Goal: Transaction & Acquisition: Purchase product/service

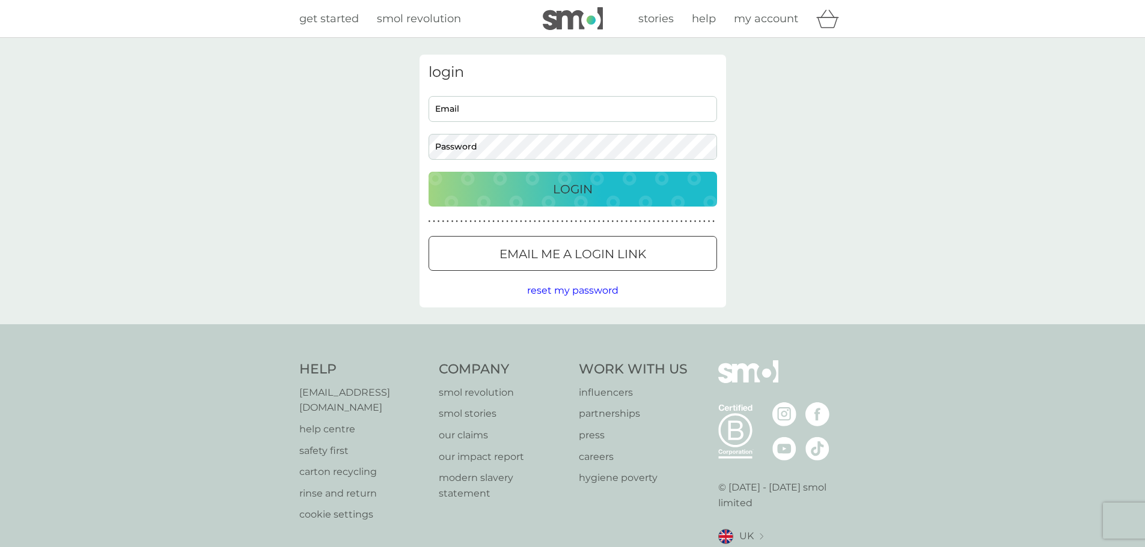
type input "[EMAIL_ADDRESS][DOMAIN_NAME]"
click at [549, 183] on div "Login" at bounding box center [572, 189] width 264 height 19
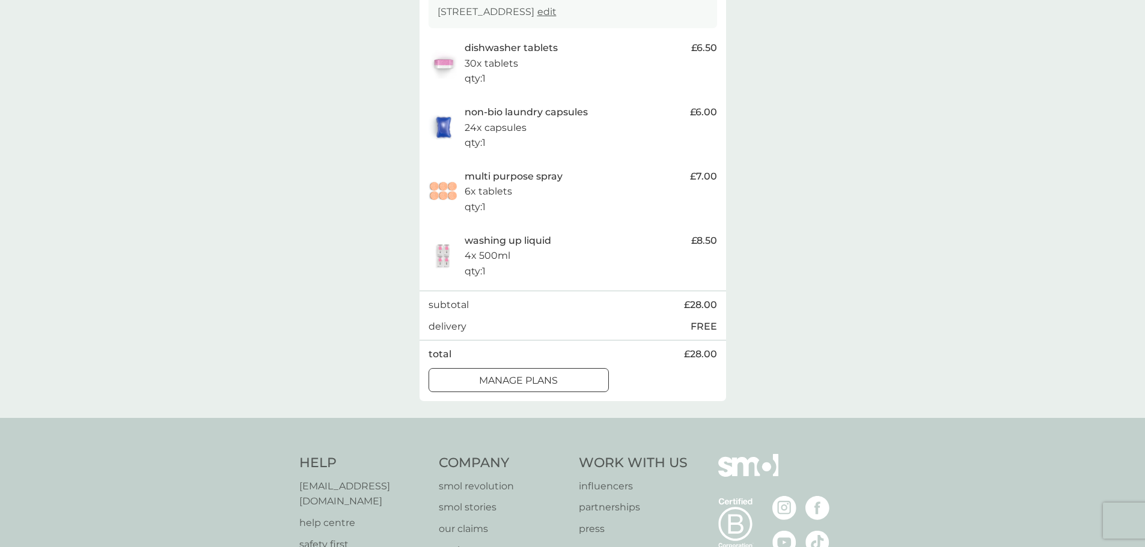
scroll to position [120, 0]
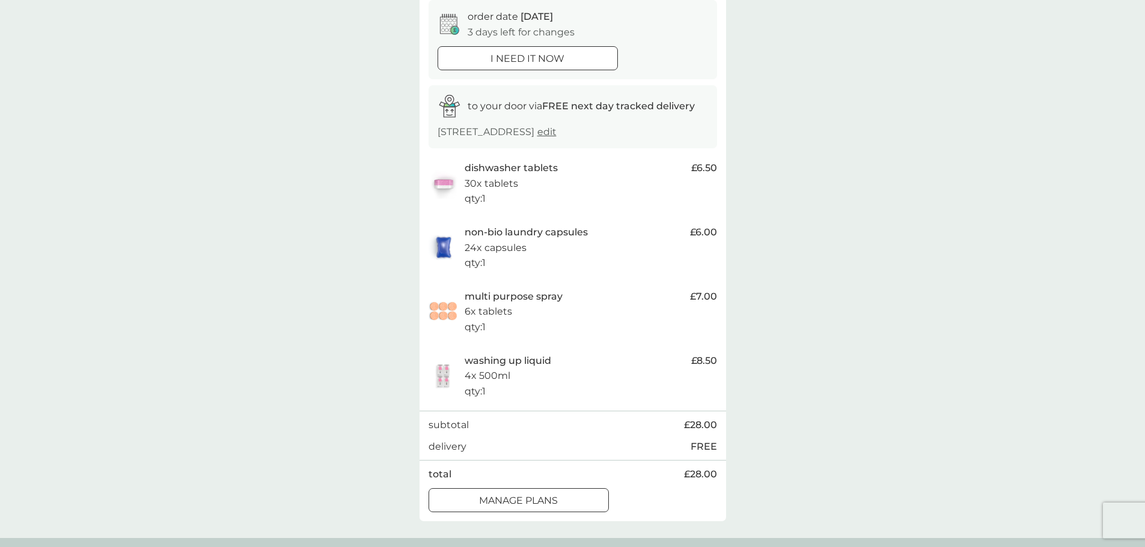
click at [527, 501] on div at bounding box center [518, 501] width 43 height 13
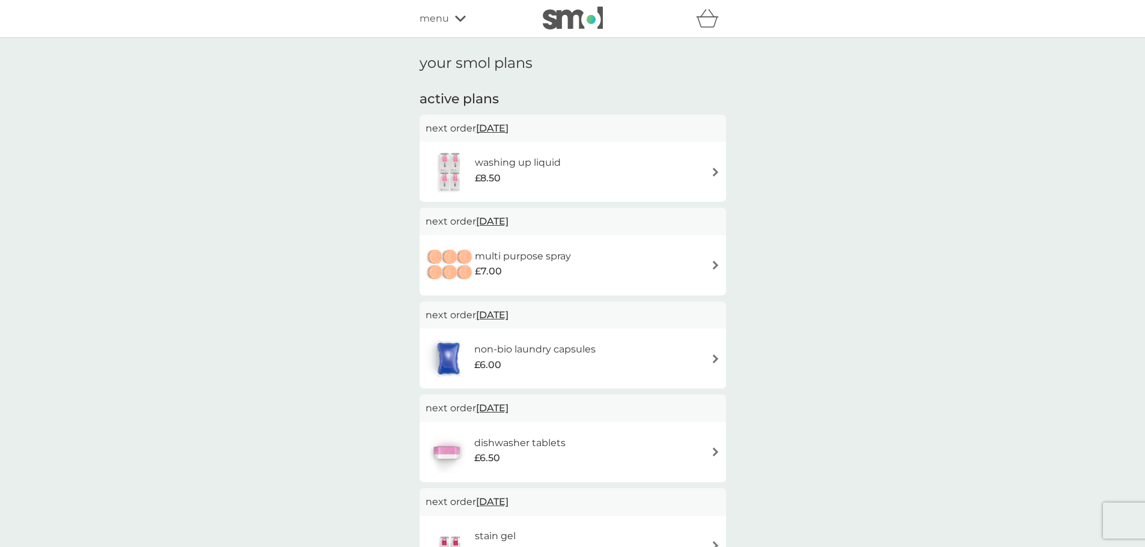
click at [508, 125] on span "12 Sep 2025" at bounding box center [492, 128] width 32 height 23
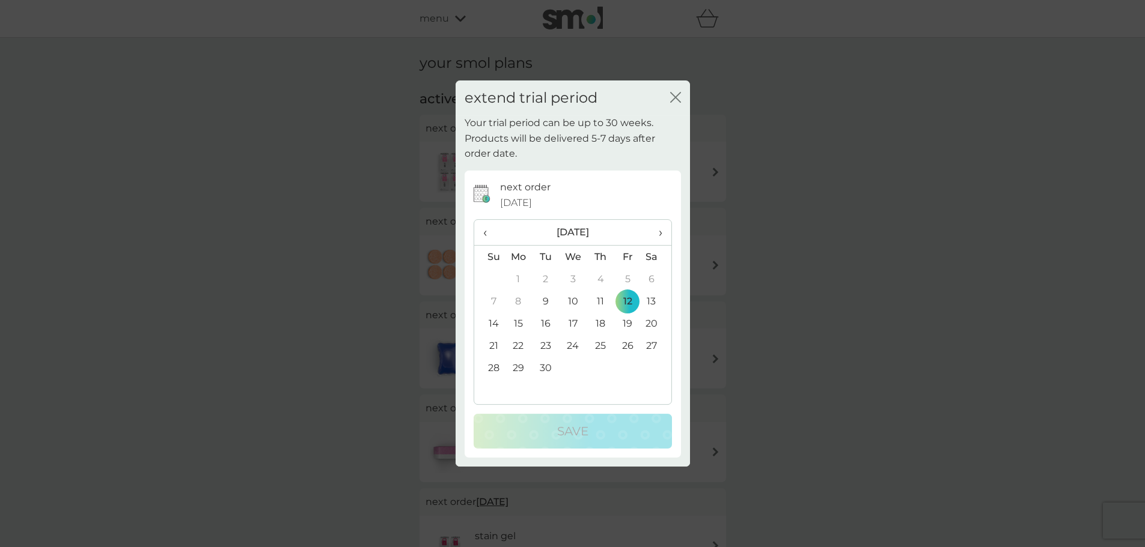
click at [630, 347] on td "26" at bounding box center [627, 346] width 27 height 22
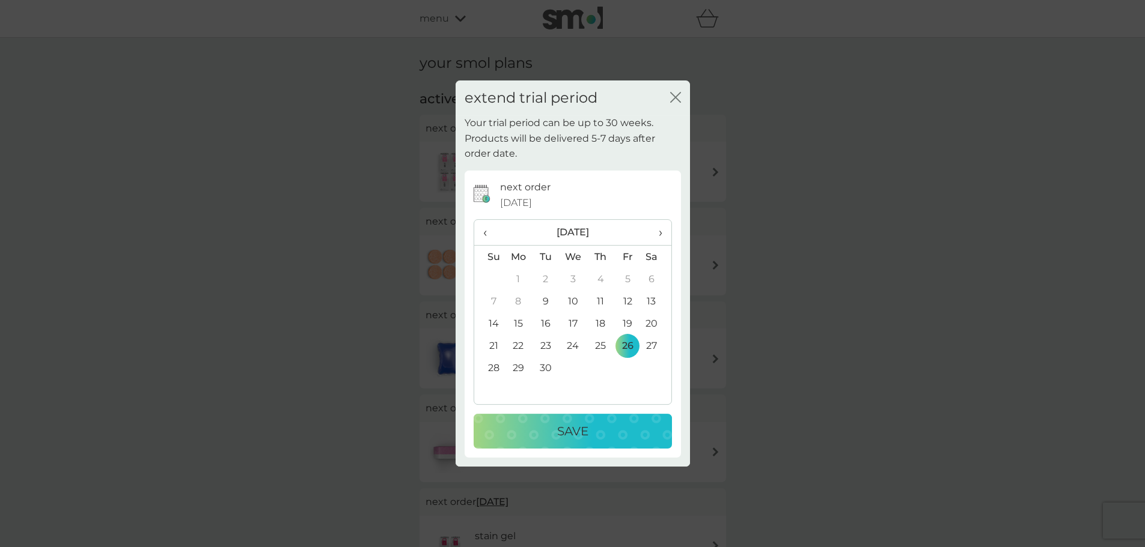
click at [603, 436] on div "Save" at bounding box center [572, 431] width 174 height 19
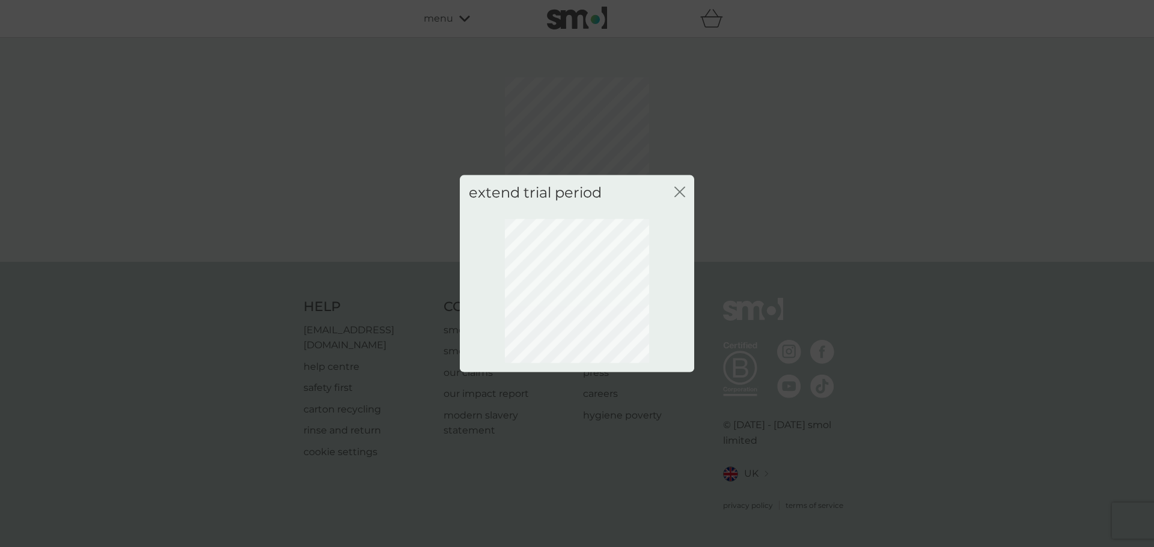
click at [674, 190] on div "extend trial period close" at bounding box center [577, 192] width 234 height 35
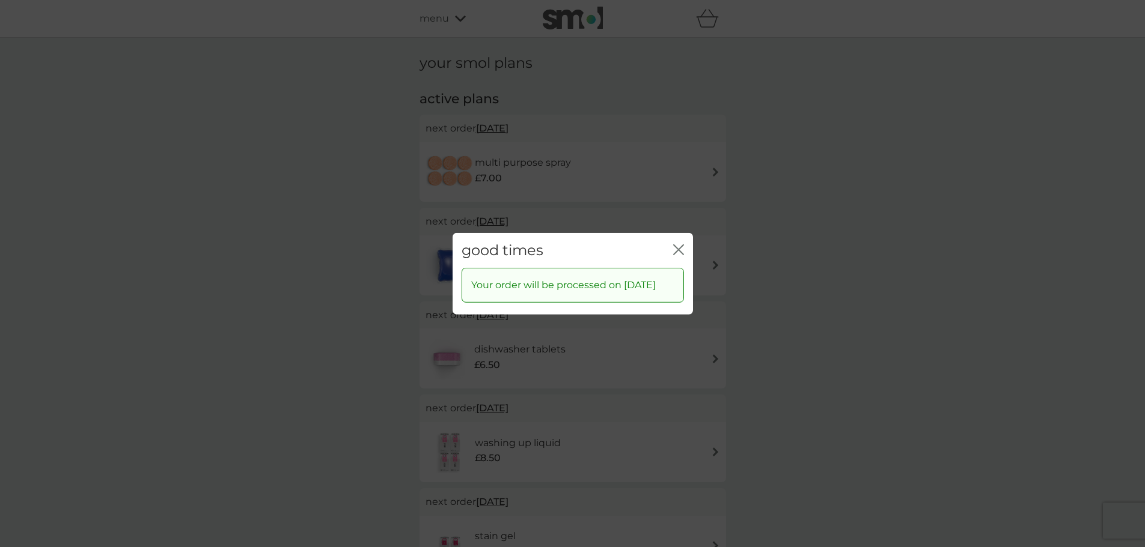
click at [674, 249] on button "close" at bounding box center [678, 250] width 11 height 13
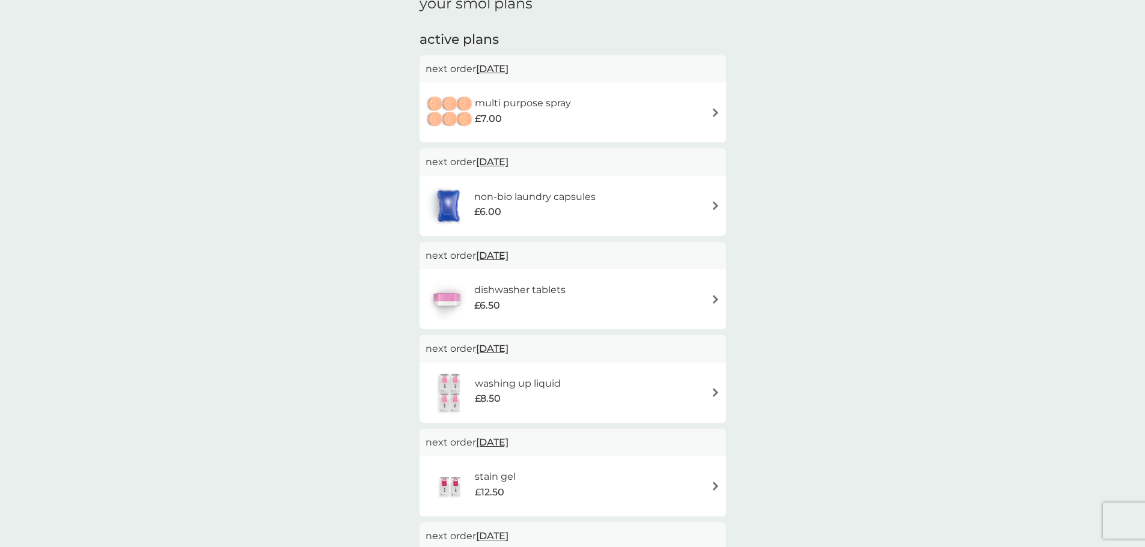
scroll to position [60, 0]
click at [508, 67] on span "12 Sep 2025" at bounding box center [492, 67] width 32 height 23
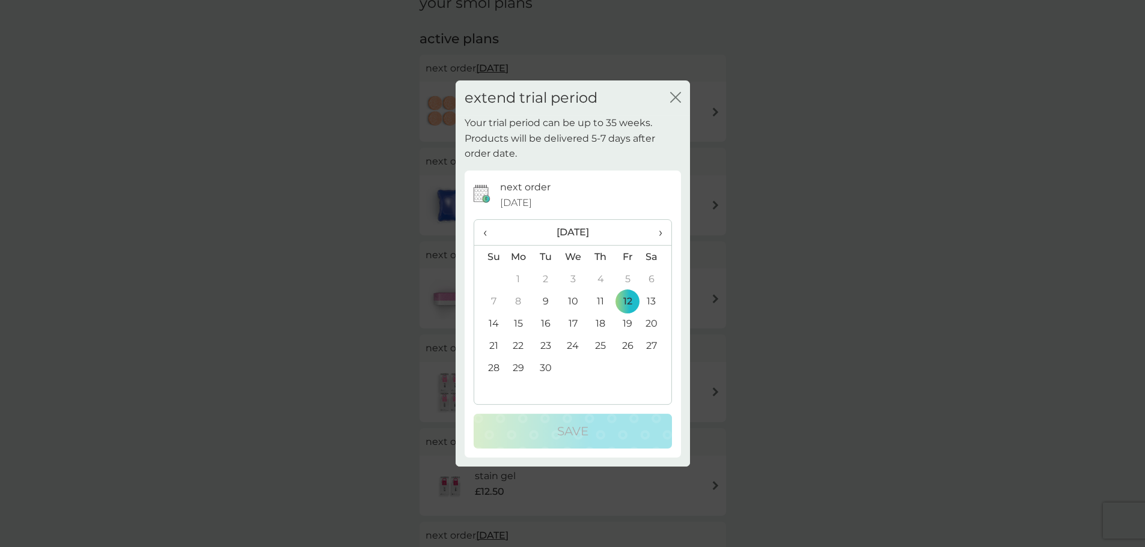
click at [630, 341] on td "26" at bounding box center [627, 346] width 27 height 22
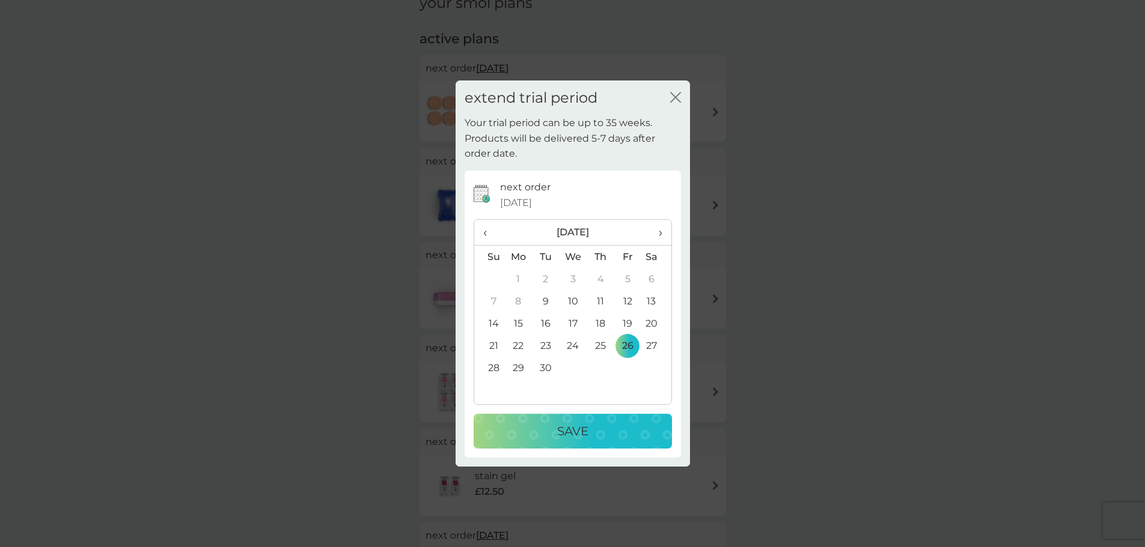
click at [600, 429] on div "Save" at bounding box center [572, 431] width 174 height 19
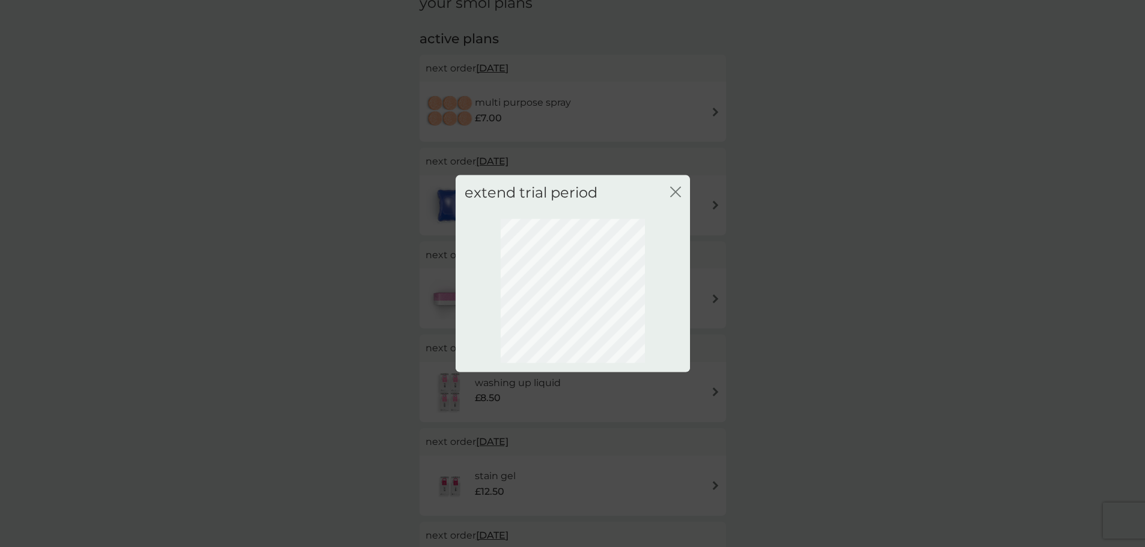
click at [672, 193] on icon "close" at bounding box center [675, 191] width 11 height 11
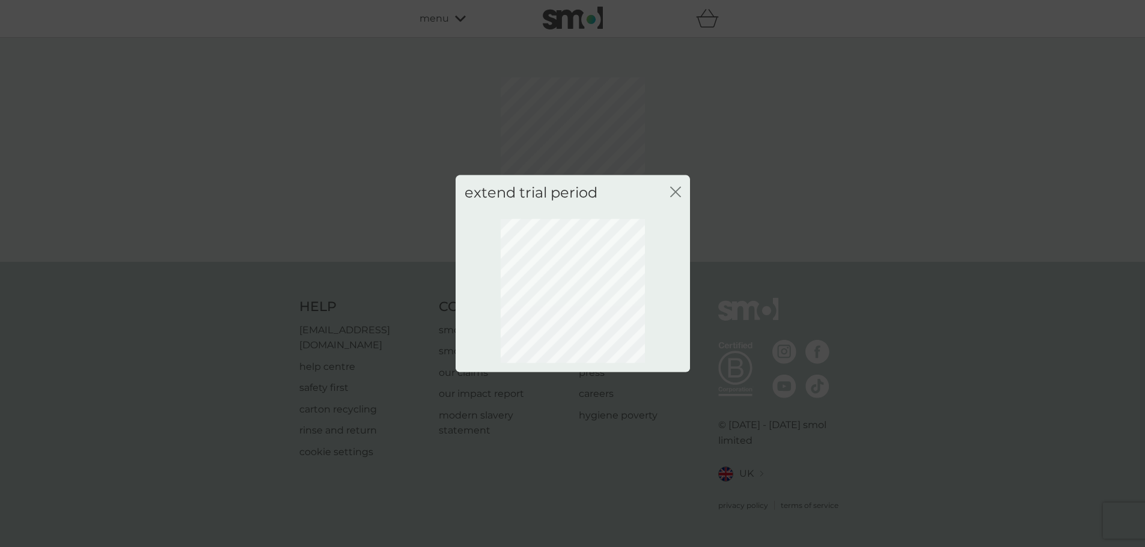
scroll to position [0, 0]
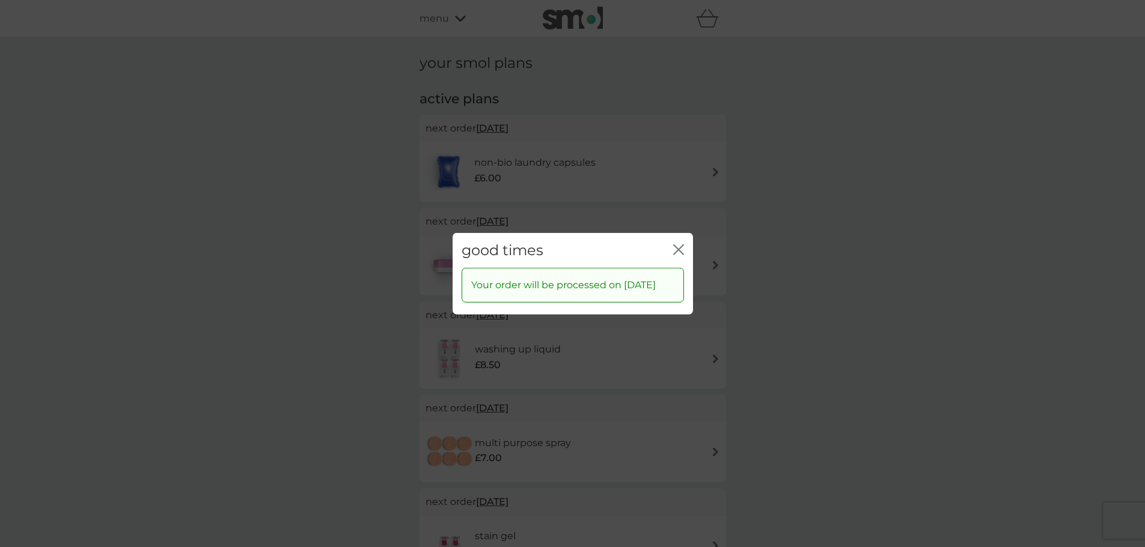
click at [675, 244] on icon "close" at bounding box center [678, 249] width 11 height 11
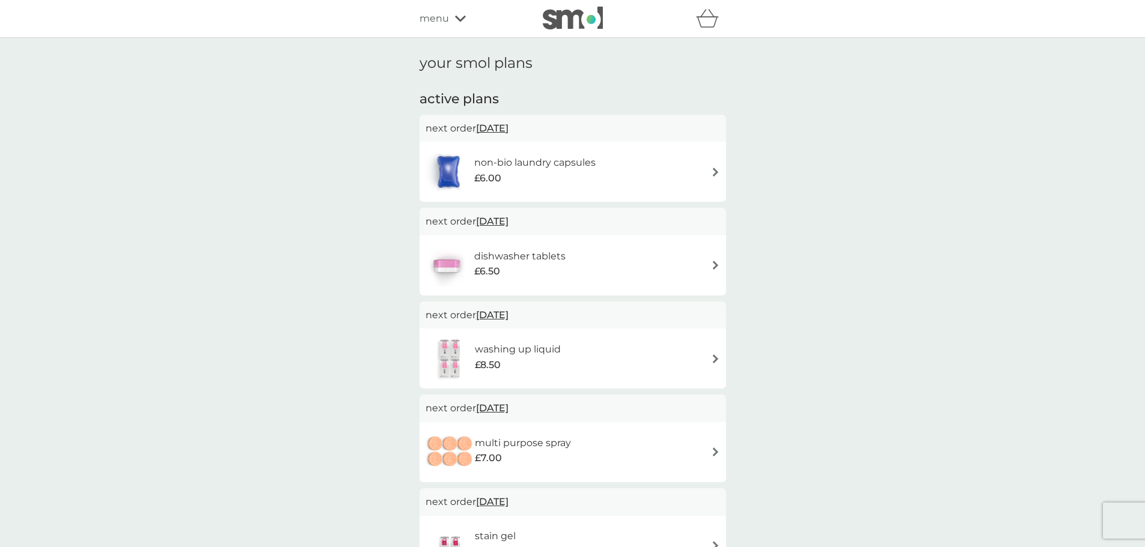
click at [508, 128] on span "12 Sep 2025" at bounding box center [492, 128] width 32 height 23
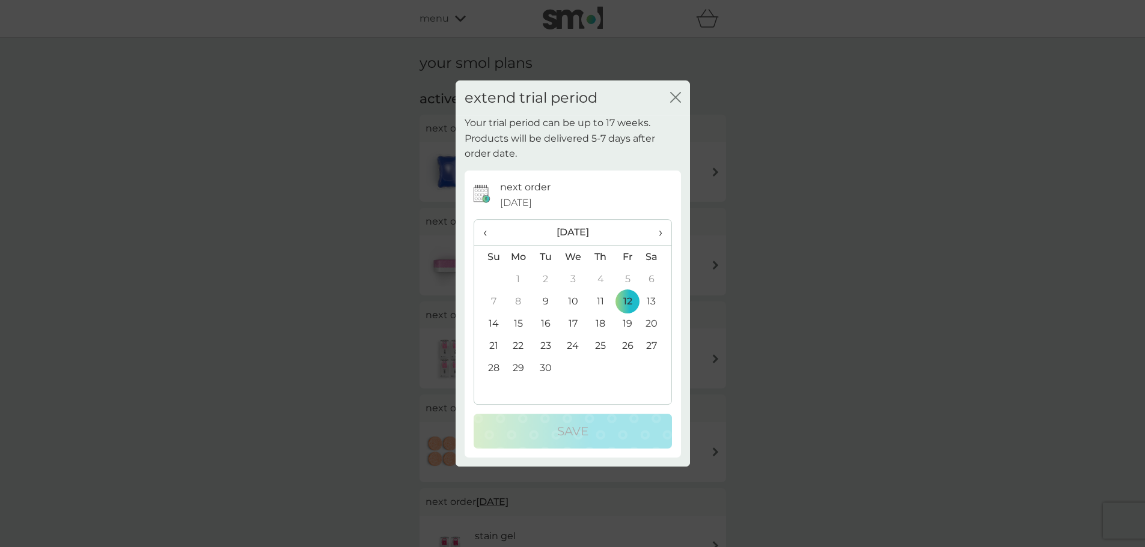
click at [627, 345] on td "26" at bounding box center [627, 346] width 27 height 22
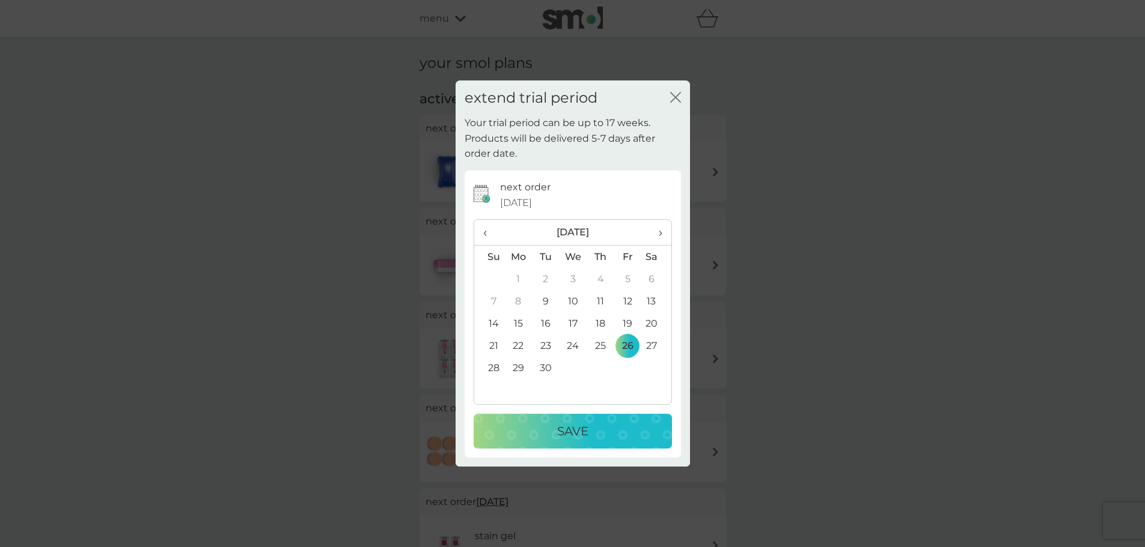
click at [585, 432] on p "Save" at bounding box center [572, 431] width 31 height 19
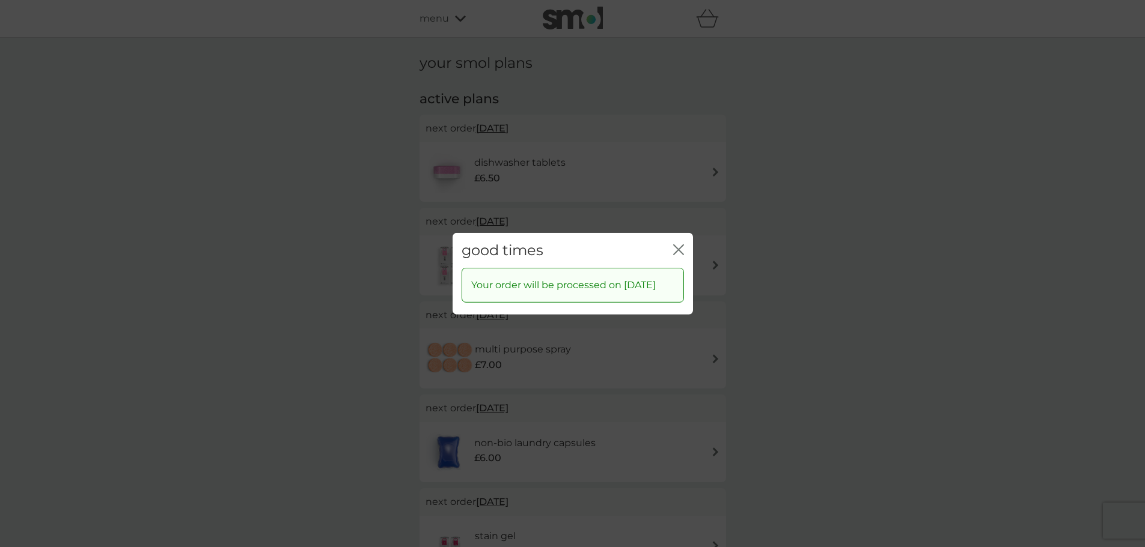
click at [679, 244] on icon "close" at bounding box center [678, 249] width 11 height 11
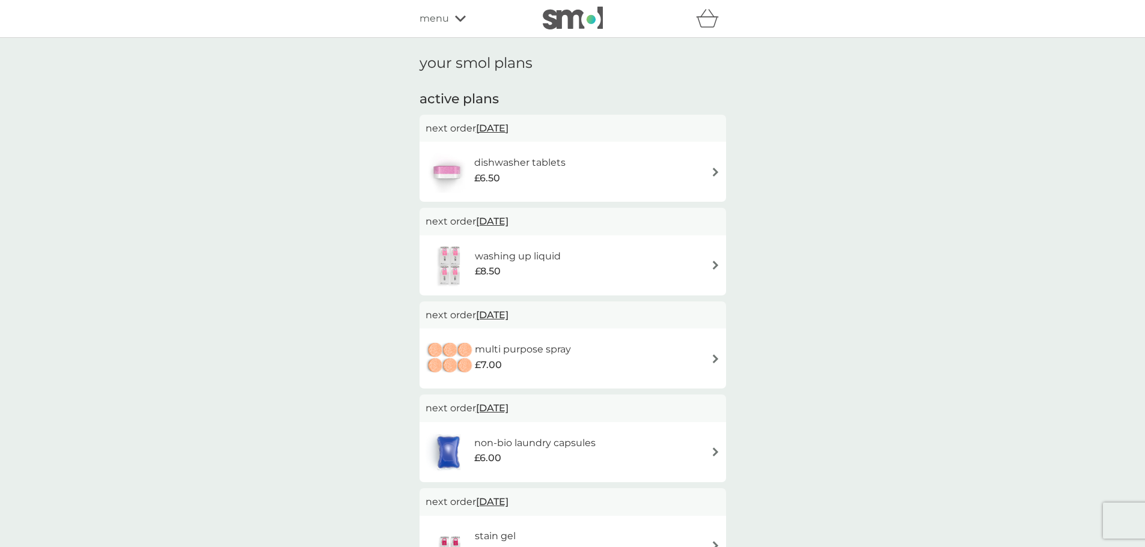
click at [508, 126] on span "12 Sep 2025" at bounding box center [492, 128] width 32 height 23
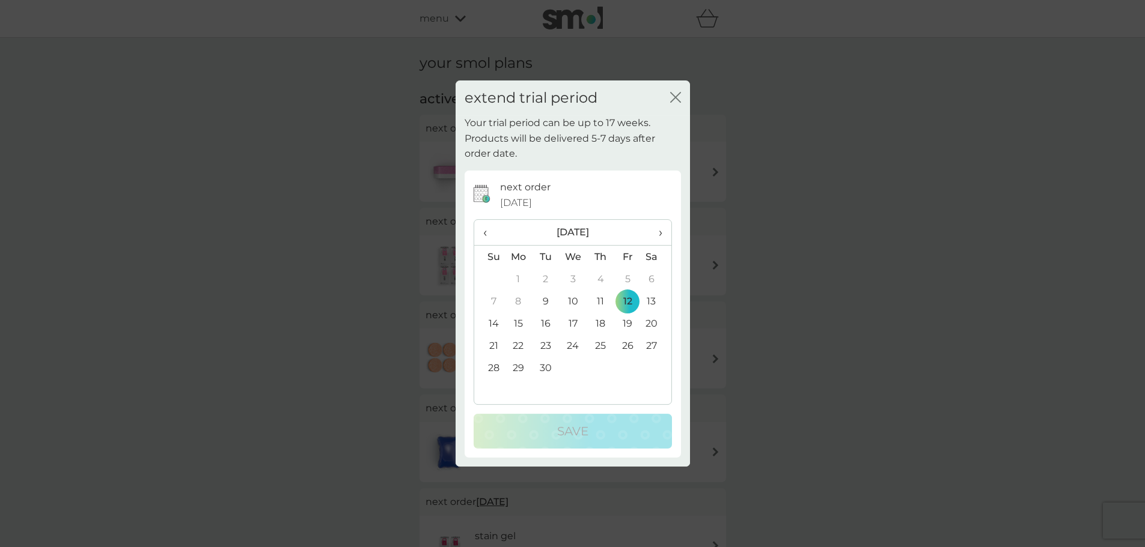
click at [630, 342] on td "26" at bounding box center [627, 346] width 27 height 22
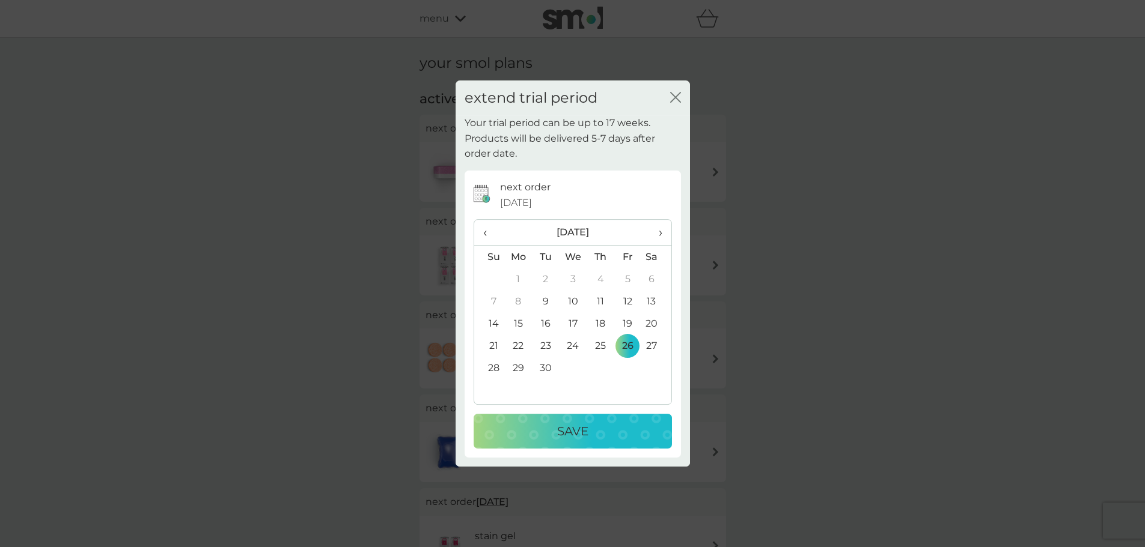
click at [587, 432] on p "Save" at bounding box center [572, 431] width 31 height 19
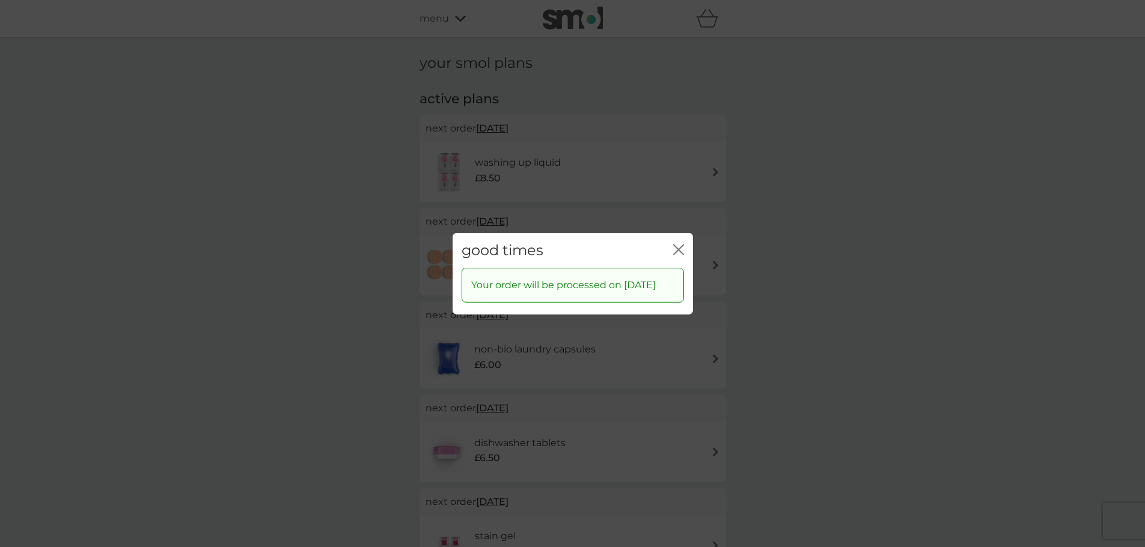
click at [680, 245] on icon "close" at bounding box center [680, 250] width 5 height 10
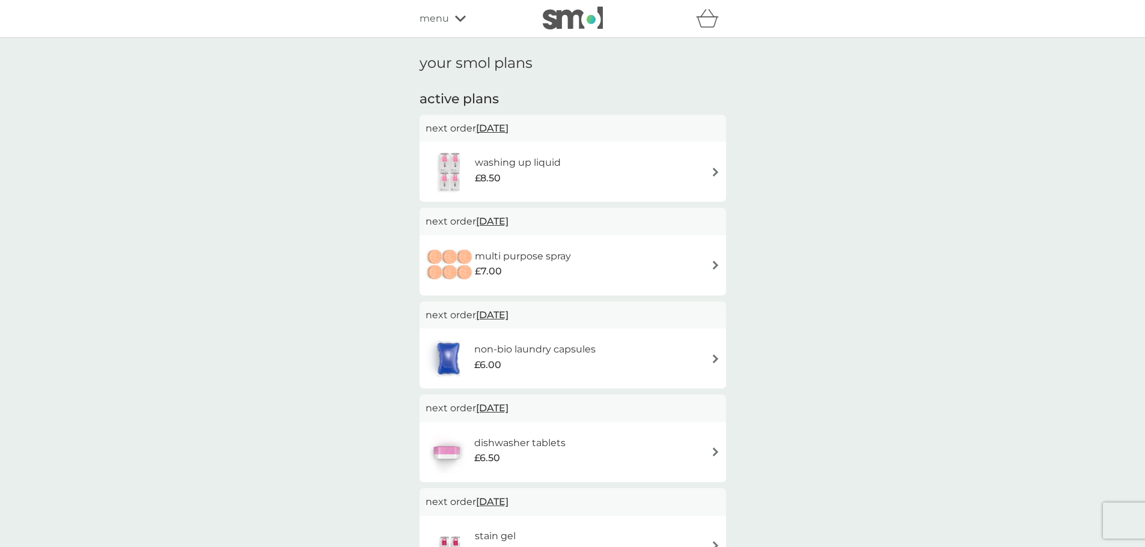
click at [508, 126] on span "26 Sep 2025" at bounding box center [492, 128] width 32 height 23
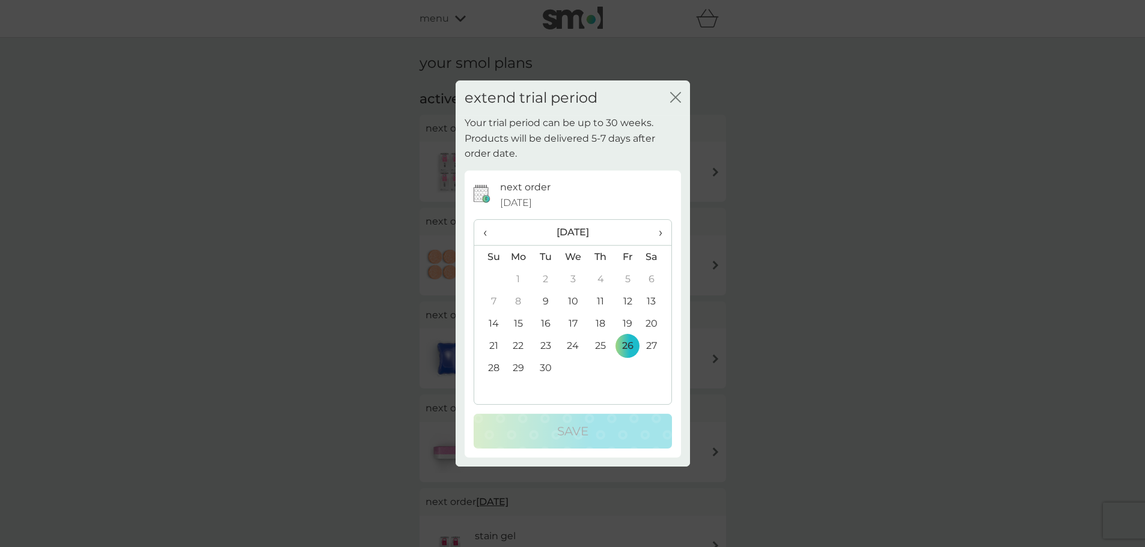
click at [660, 230] on span "›" at bounding box center [656, 232] width 12 height 25
click at [627, 320] on td "17" at bounding box center [626, 323] width 27 height 22
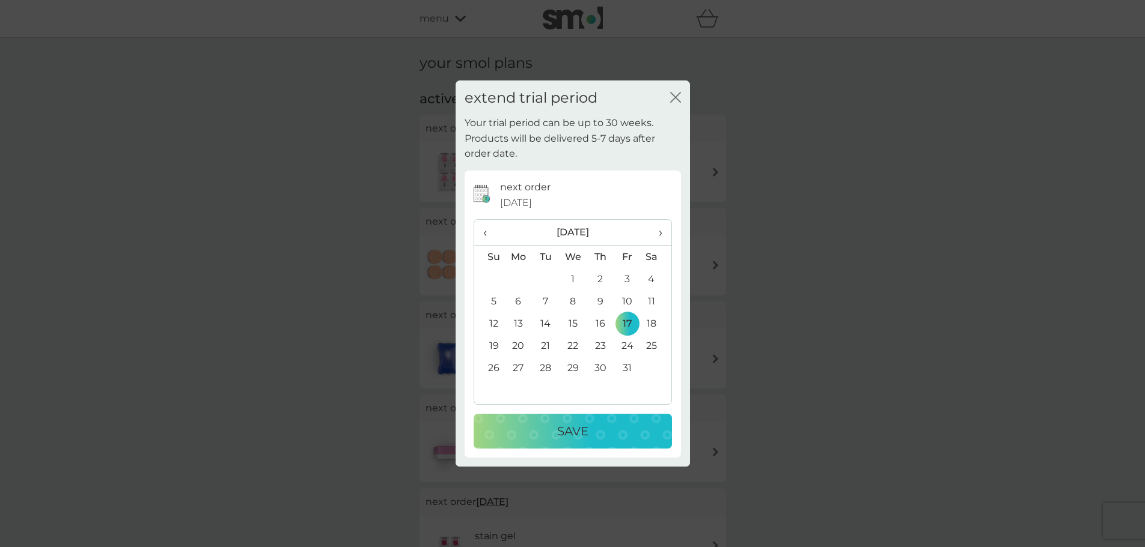
click at [567, 441] on p "Save" at bounding box center [572, 431] width 31 height 19
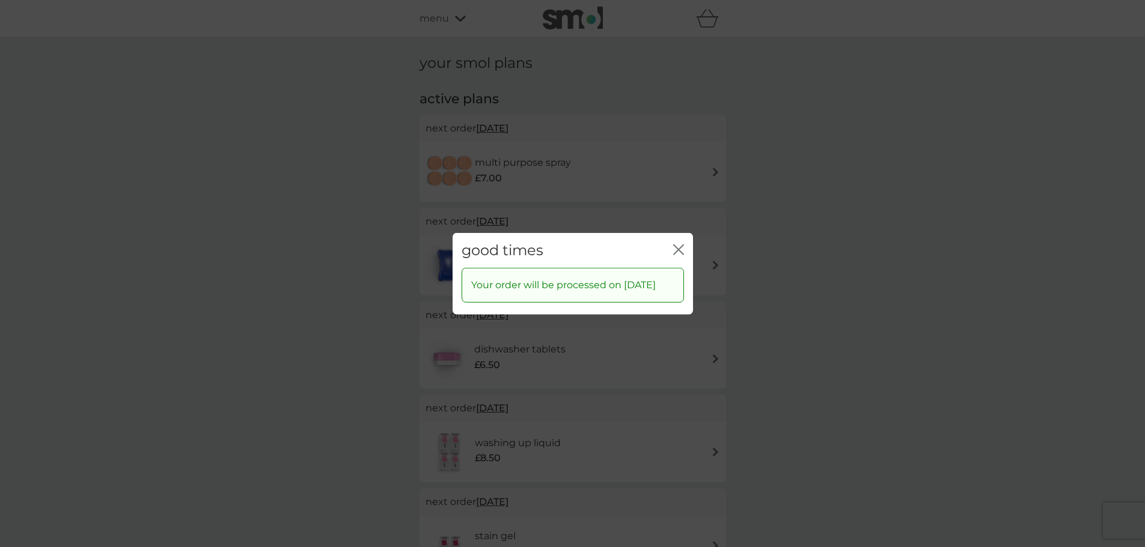
click at [678, 244] on icon "close" at bounding box center [678, 249] width 11 height 11
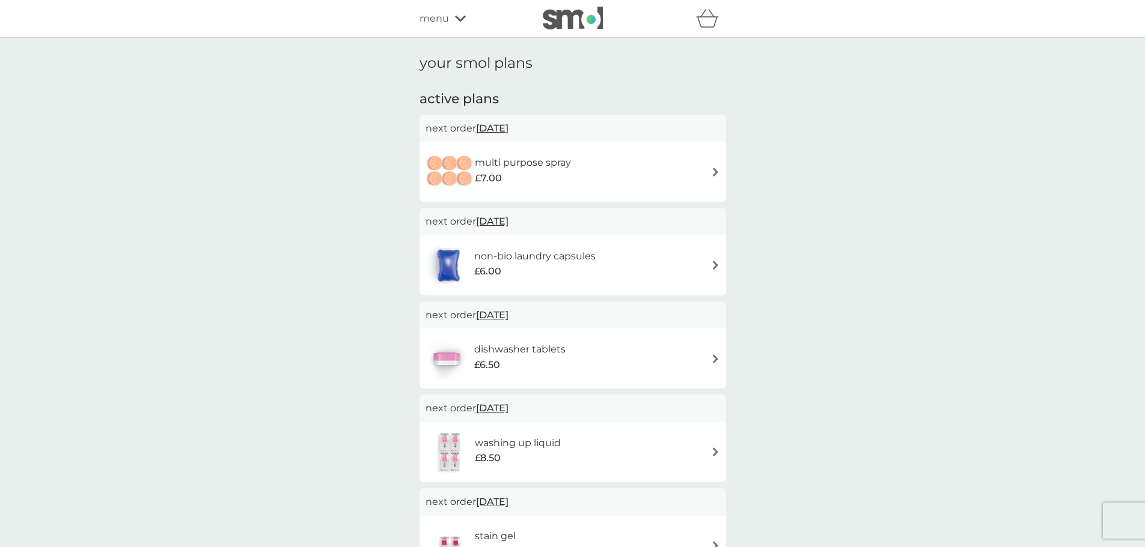
click at [508, 126] on span "26 Sep 2025" at bounding box center [492, 128] width 32 height 23
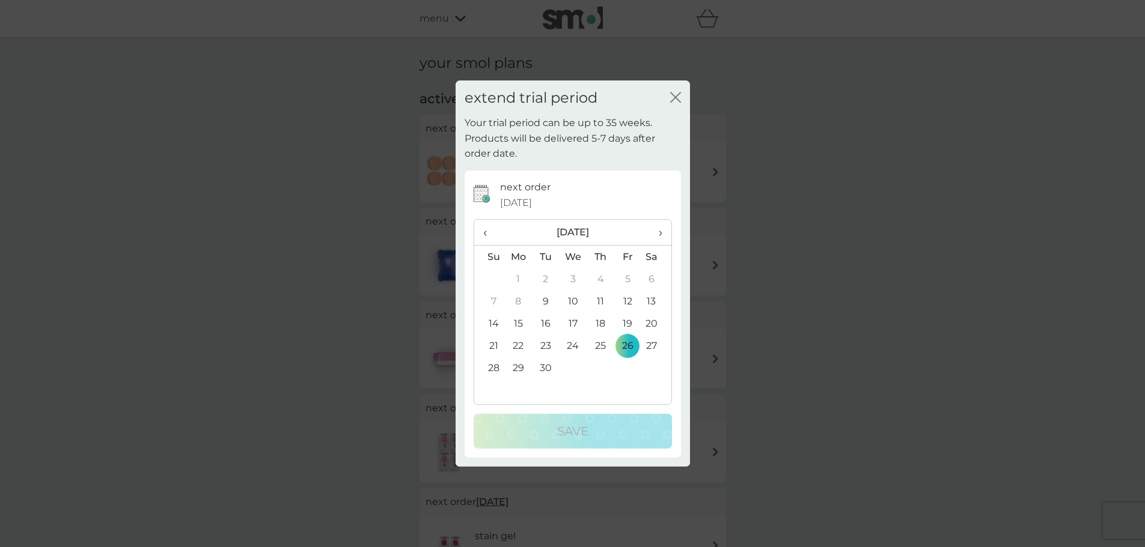
click at [657, 236] on span "›" at bounding box center [656, 232] width 12 height 25
click at [625, 323] on td "17" at bounding box center [626, 323] width 27 height 22
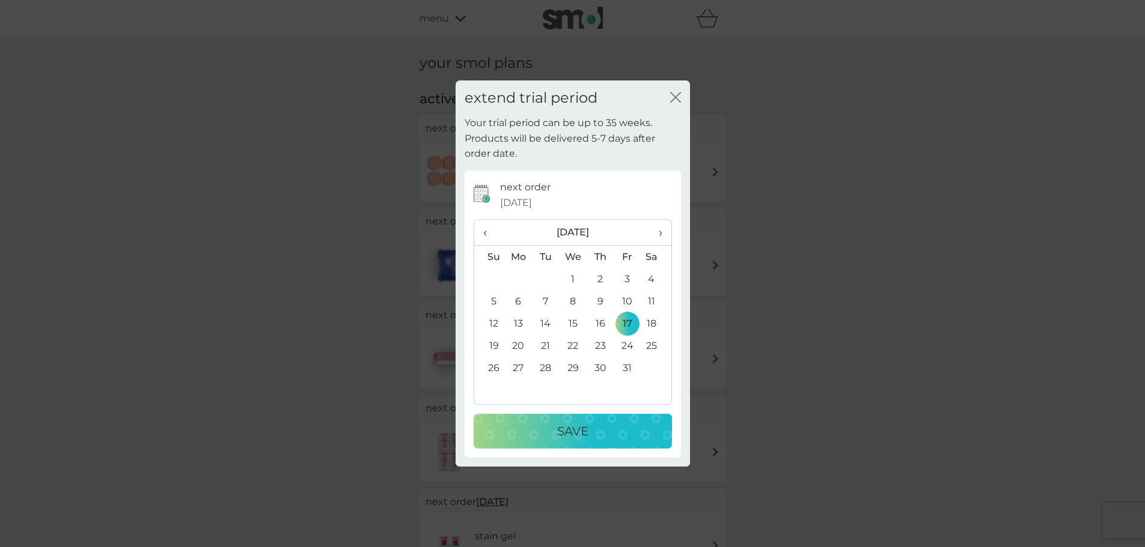
click at [603, 438] on div "Save" at bounding box center [572, 431] width 174 height 19
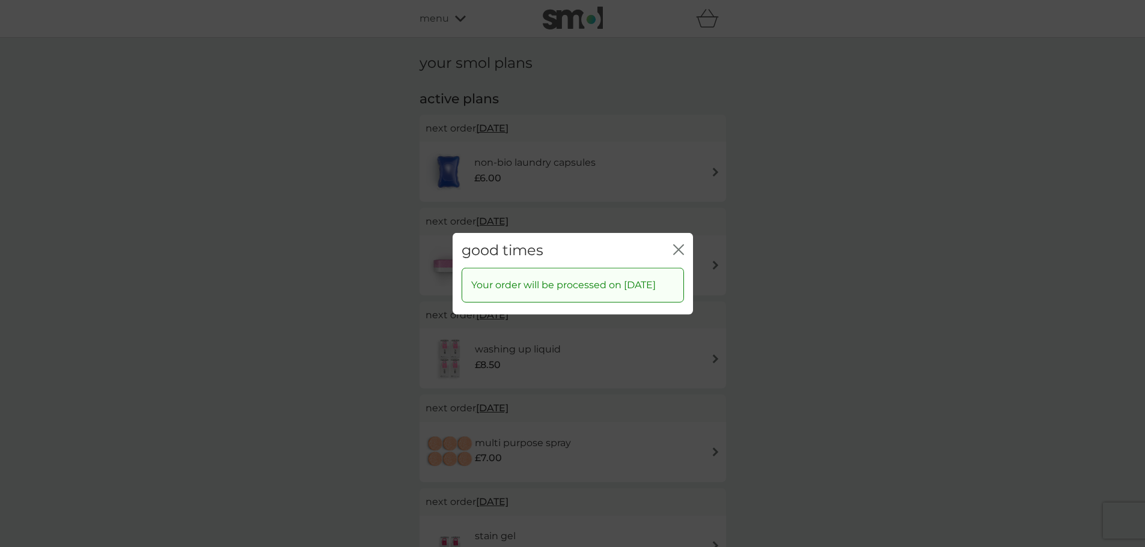
click at [680, 244] on icon "close" at bounding box center [678, 249] width 11 height 11
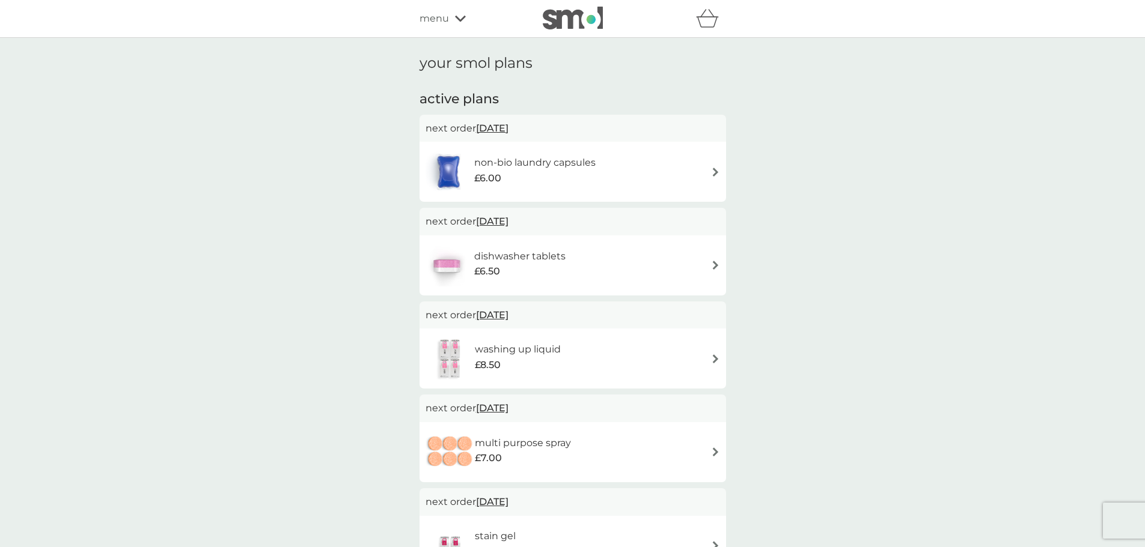
click at [508, 221] on span "26 Sep 2025" at bounding box center [492, 221] width 32 height 23
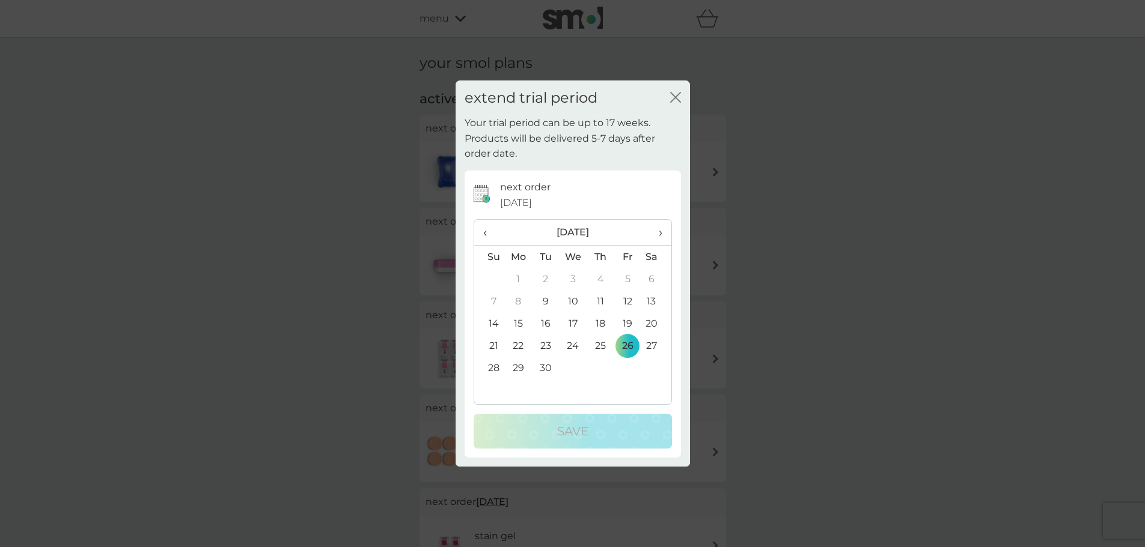
click at [662, 228] on span "›" at bounding box center [656, 232] width 12 height 25
click at [627, 321] on td "17" at bounding box center [626, 323] width 27 height 22
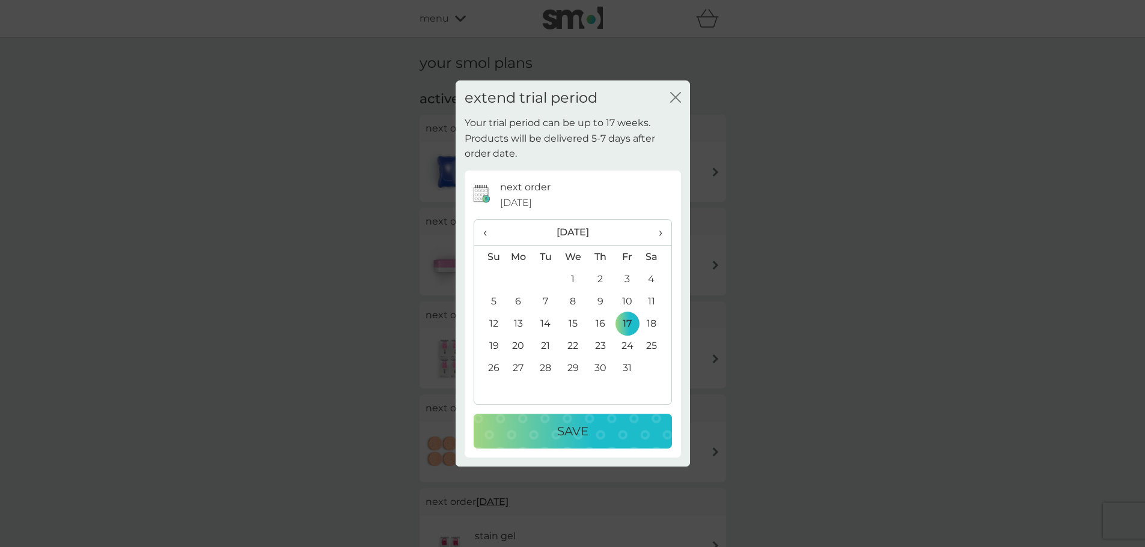
click at [578, 426] on p "Save" at bounding box center [572, 431] width 31 height 19
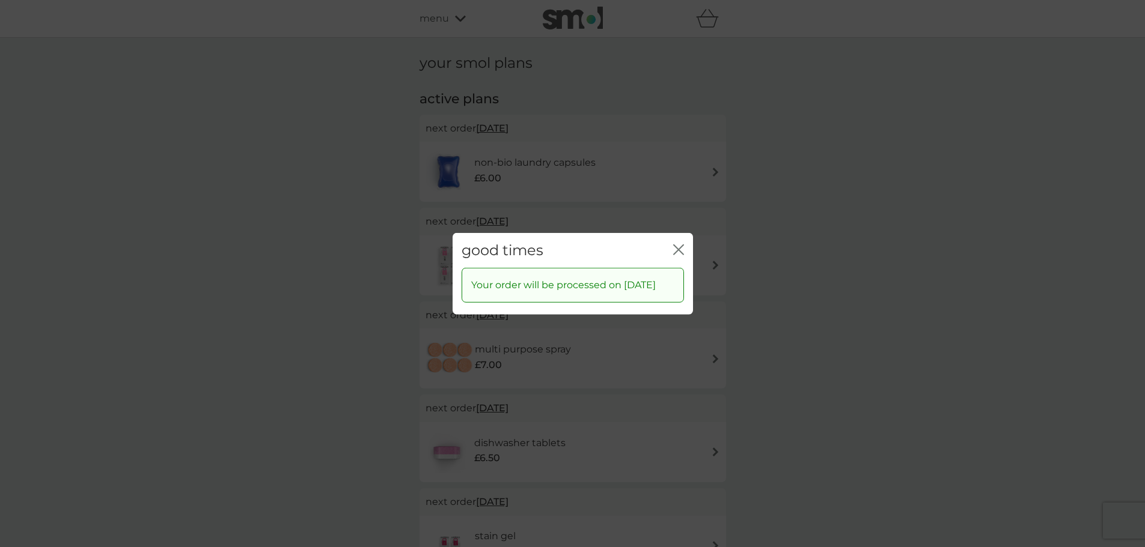
click at [681, 244] on icon "close" at bounding box center [678, 249] width 11 height 11
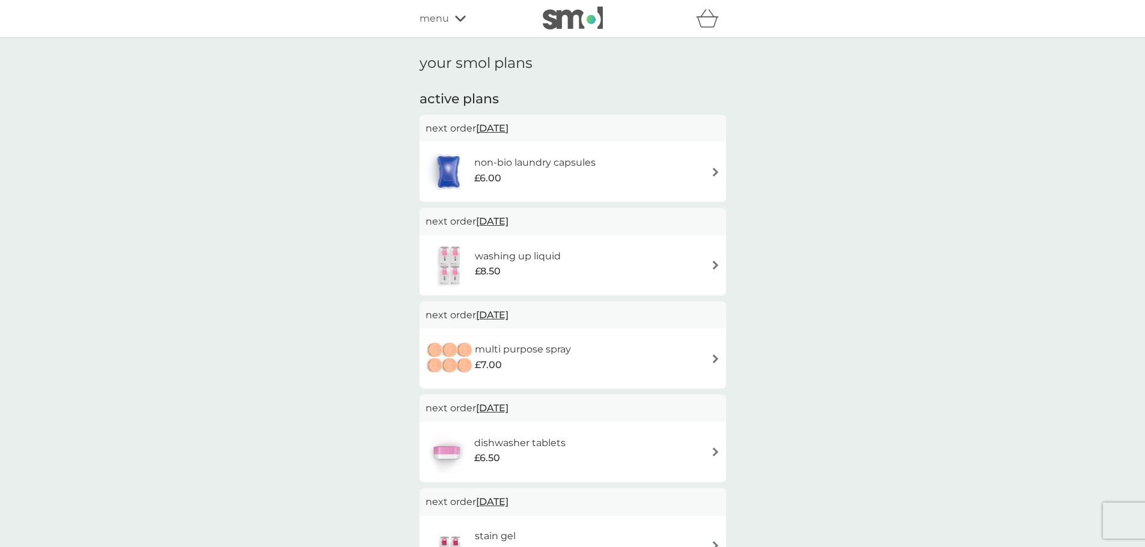
click at [704, 17] on icon "basket" at bounding box center [706, 22] width 20 height 11
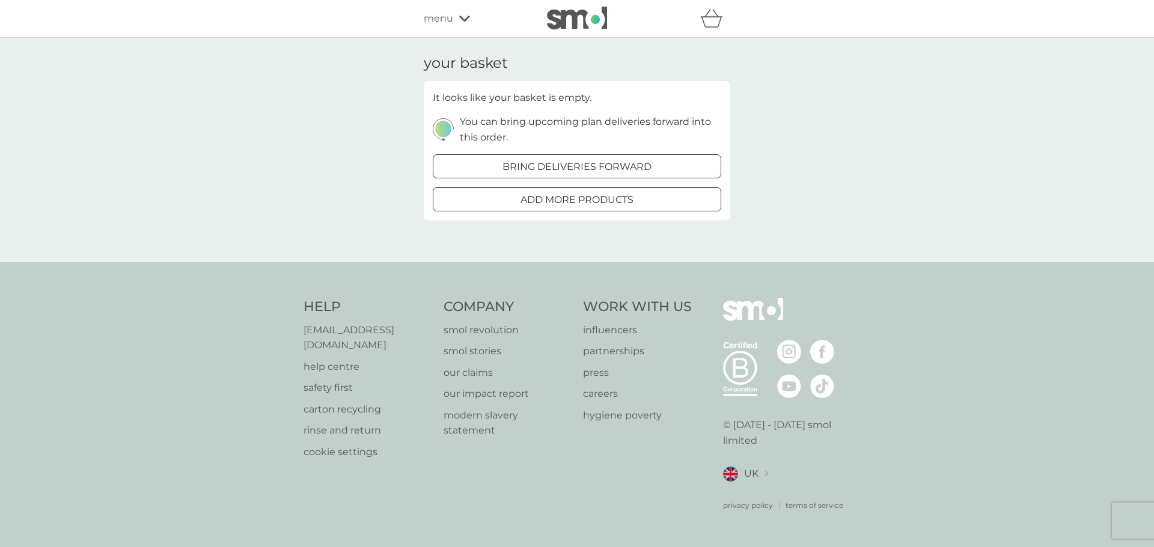
click at [604, 199] on p "add more products" at bounding box center [576, 200] width 113 height 16
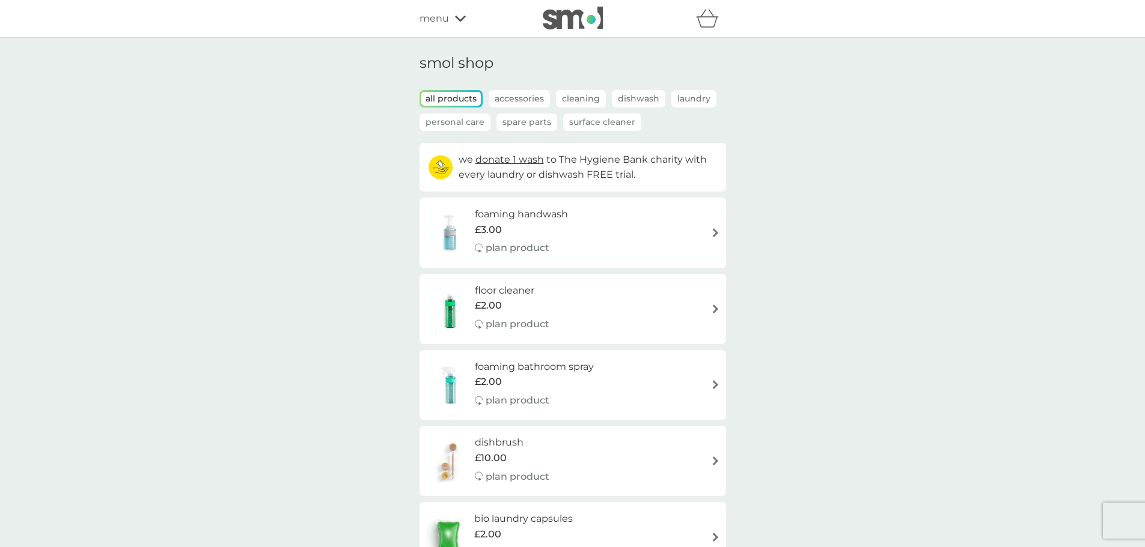
scroll to position [180, 0]
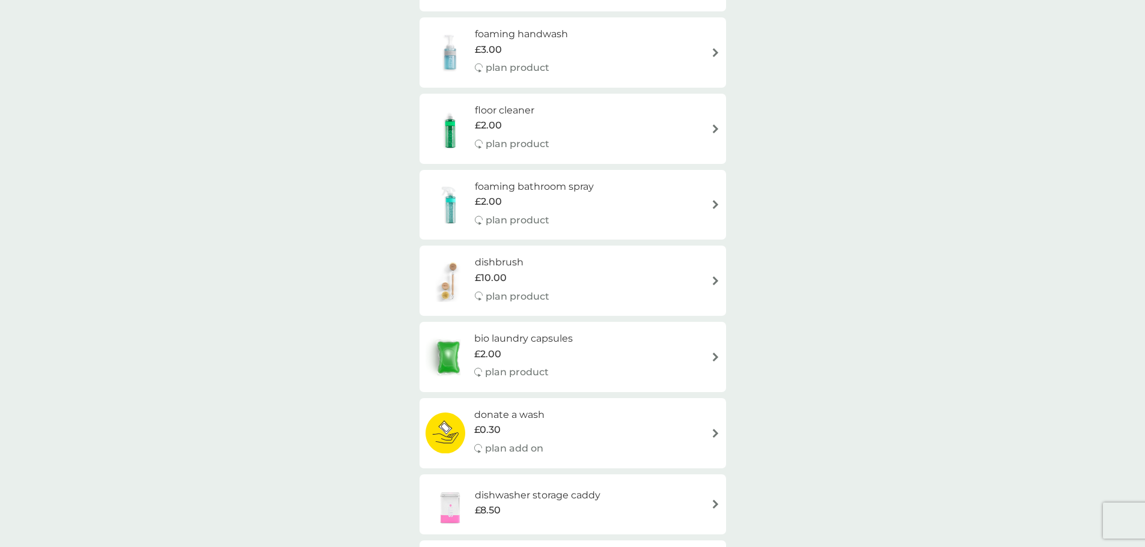
click at [502, 260] on h6 "dishbrush" at bounding box center [512, 263] width 75 height 16
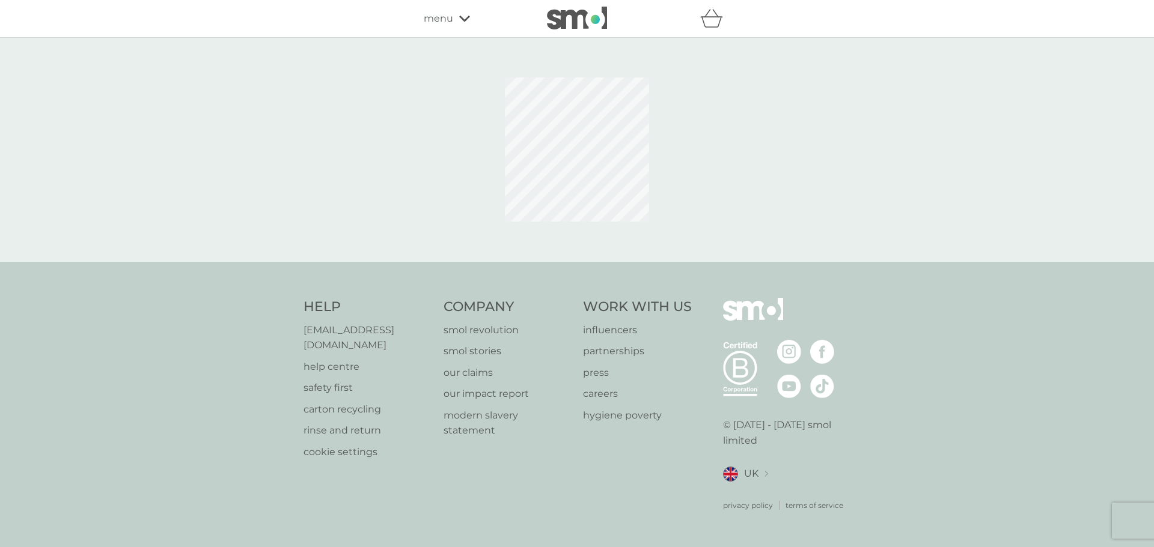
select select "245"
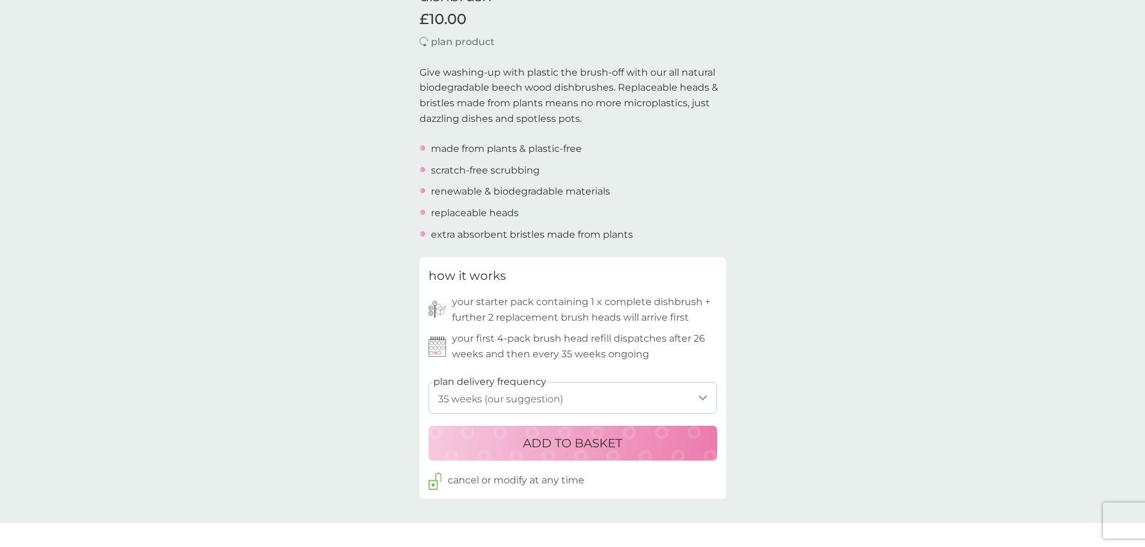
scroll to position [361, 0]
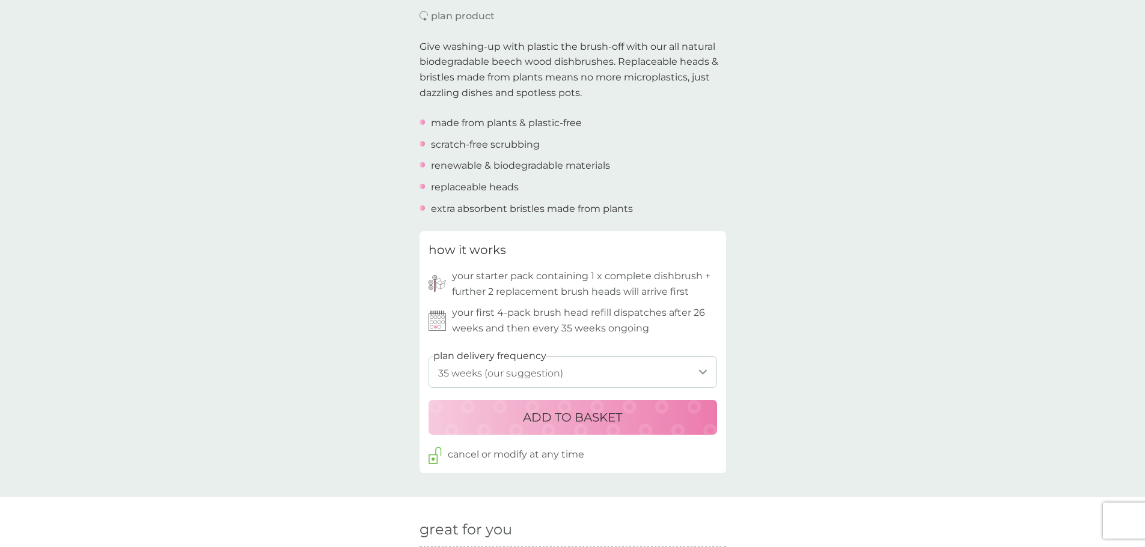
click at [582, 409] on p "ADD TO BASKET" at bounding box center [572, 417] width 99 height 19
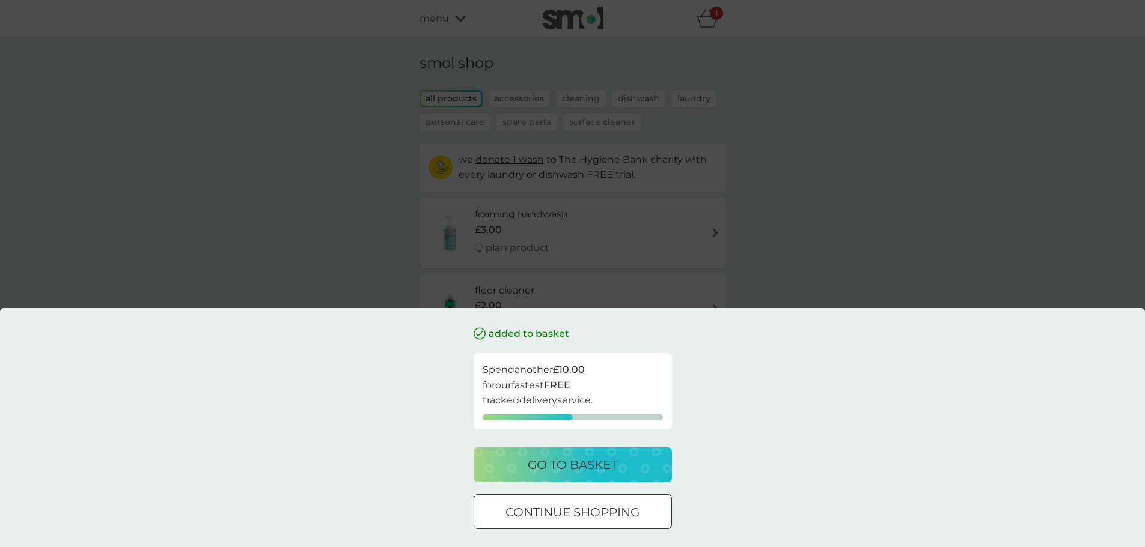
click at [614, 506] on p "continue shopping" at bounding box center [572, 512] width 134 height 19
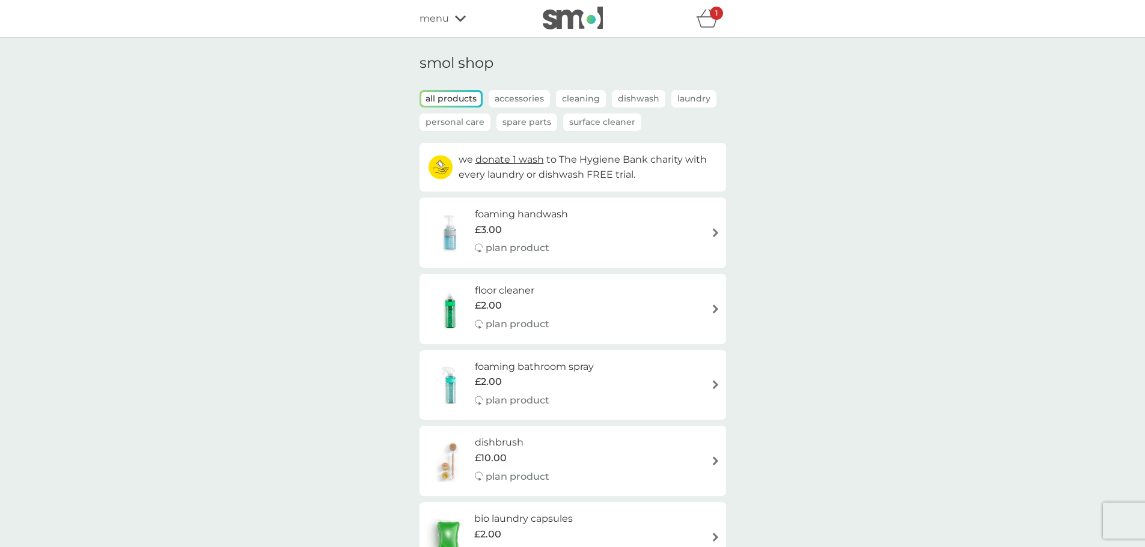
click at [714, 233] on img at bounding box center [715, 232] width 9 height 9
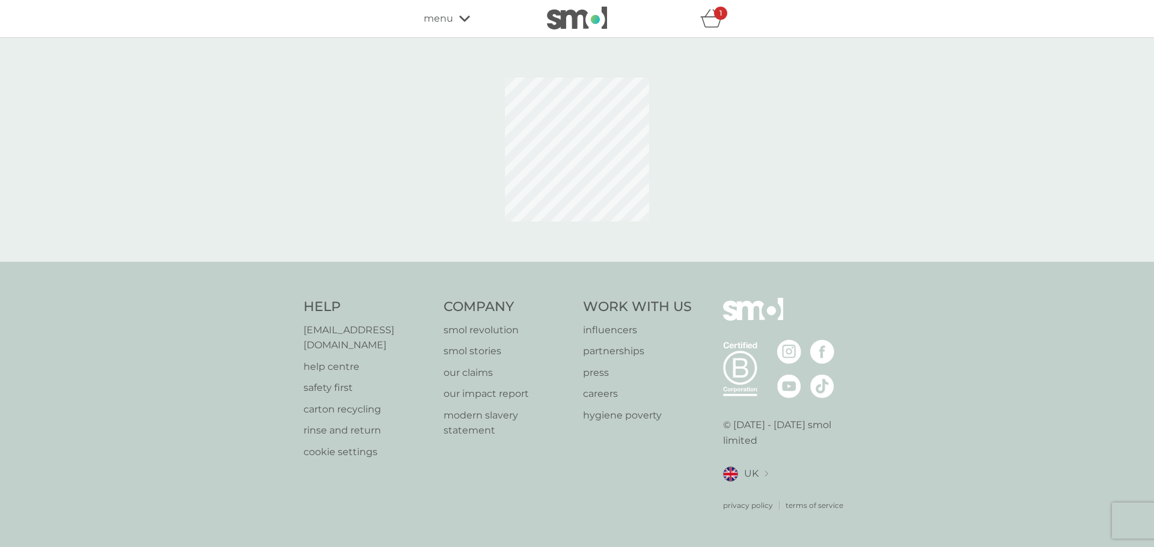
select select "119"
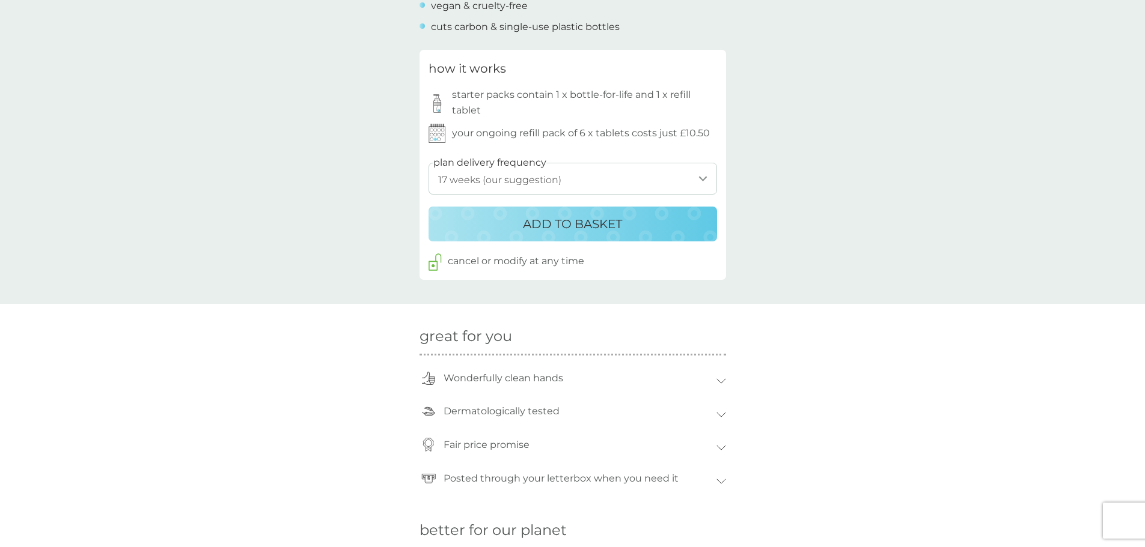
scroll to position [601, 0]
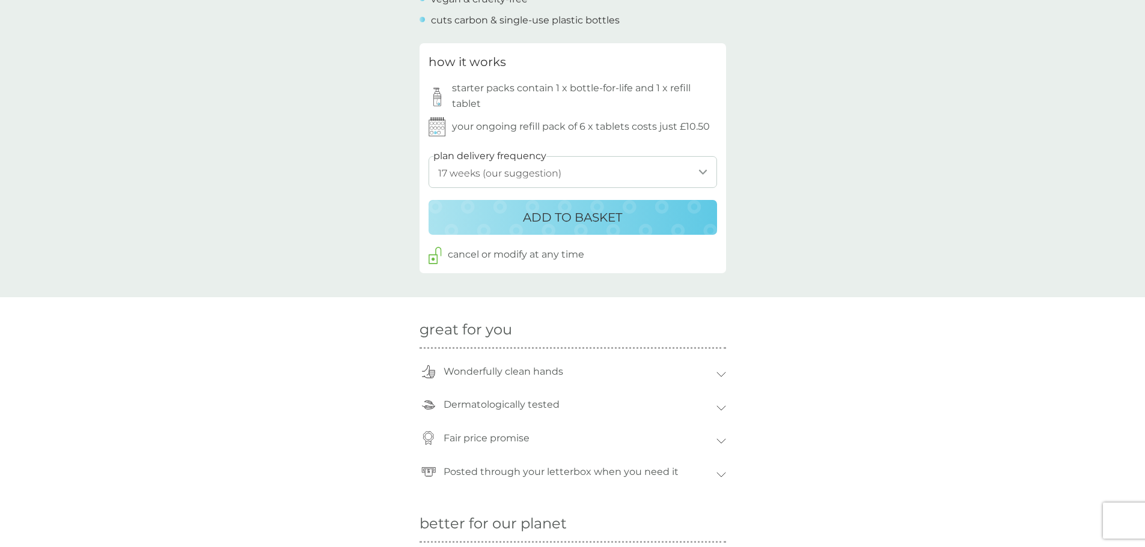
click at [549, 219] on p "ADD TO BASKET" at bounding box center [572, 217] width 99 height 19
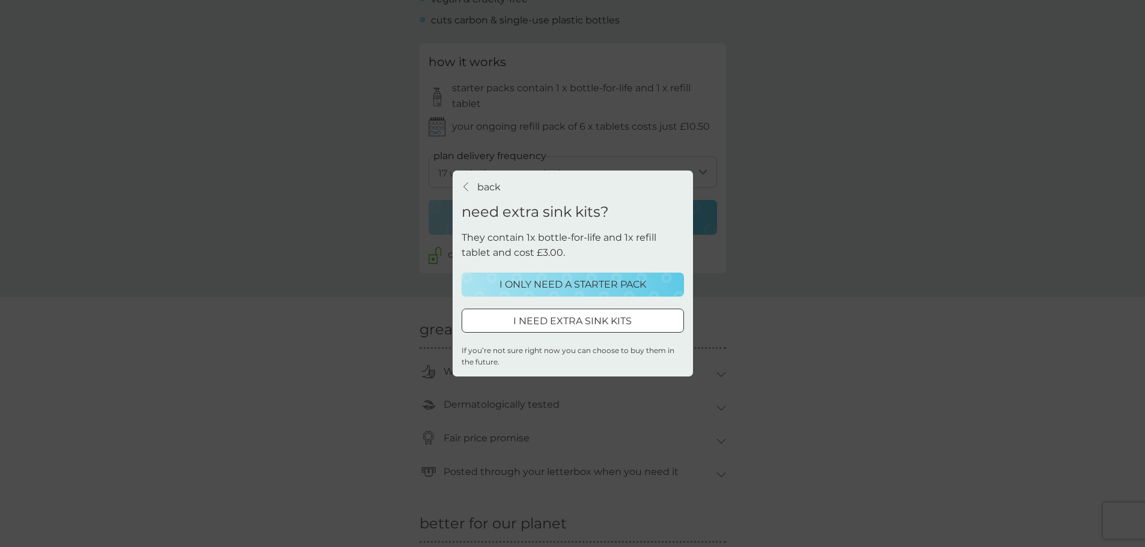
click at [564, 282] on p "I ONLY NEED A STARTER PACK" at bounding box center [572, 285] width 147 height 16
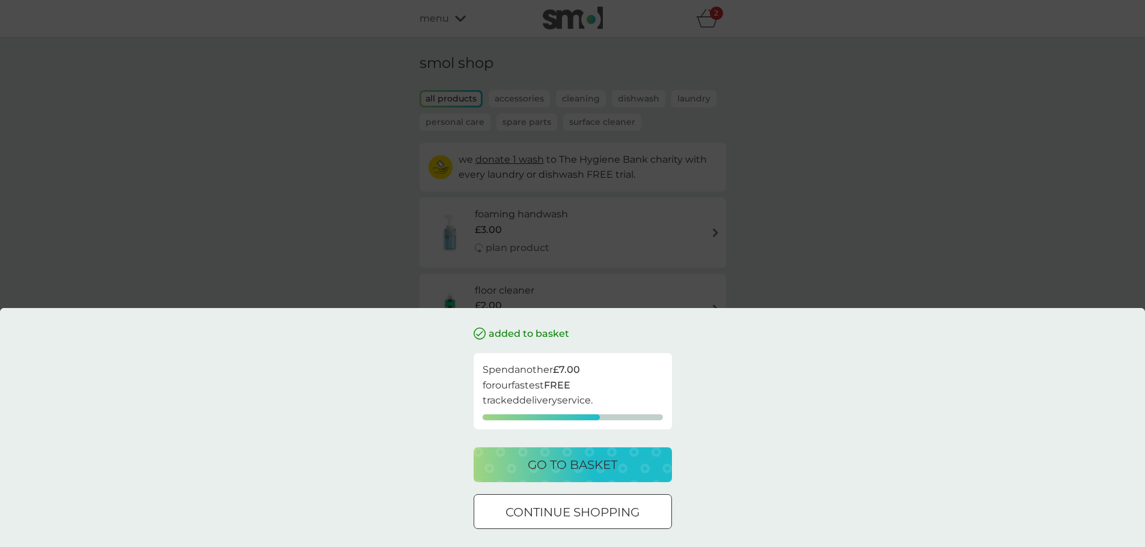
click at [593, 517] on div at bounding box center [572, 513] width 43 height 13
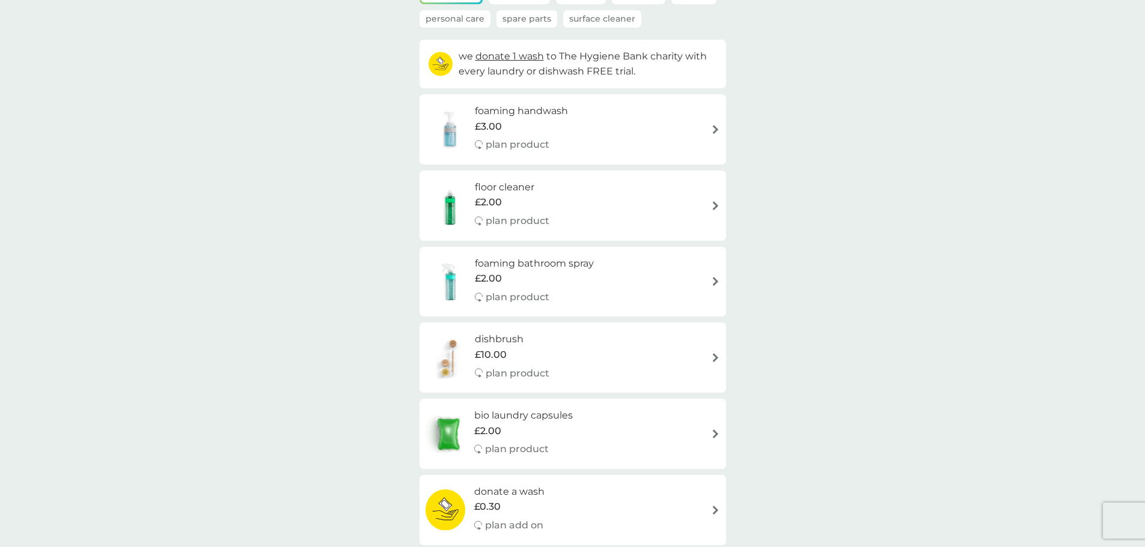
scroll to position [120, 0]
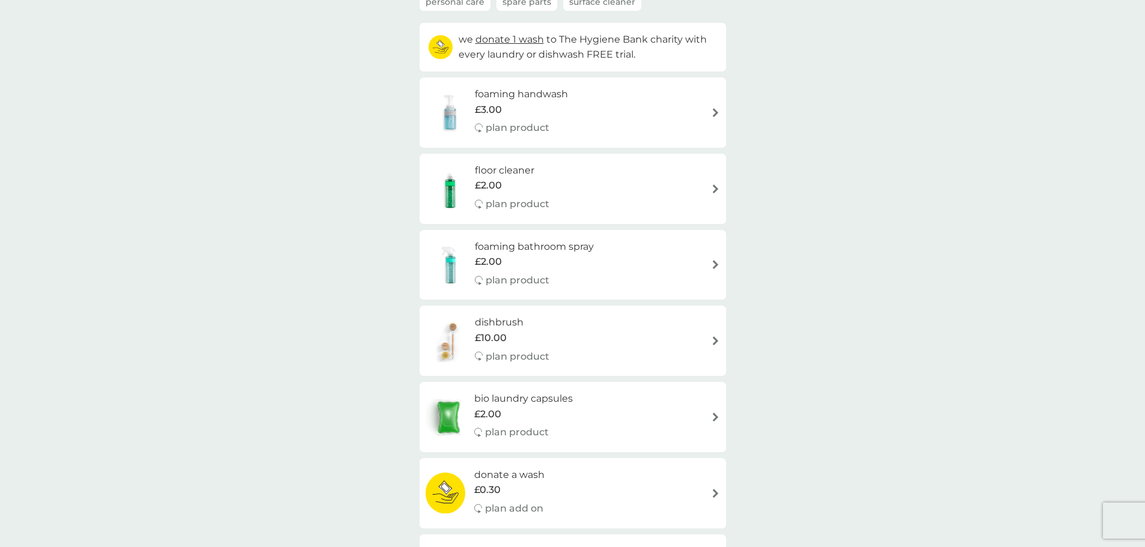
click at [511, 171] on h6 "floor cleaner" at bounding box center [512, 171] width 75 height 16
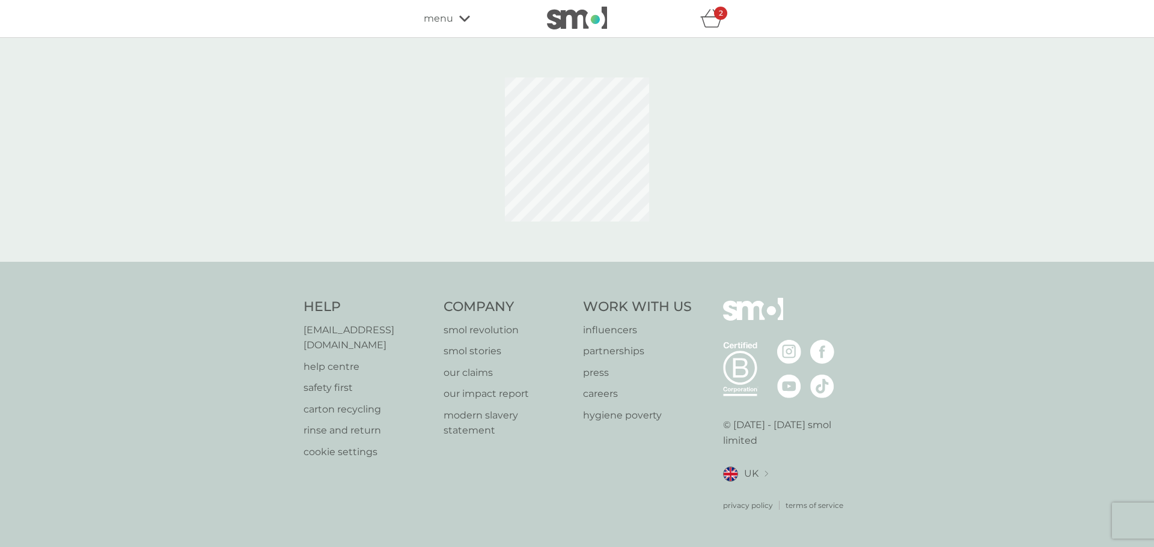
select select "84"
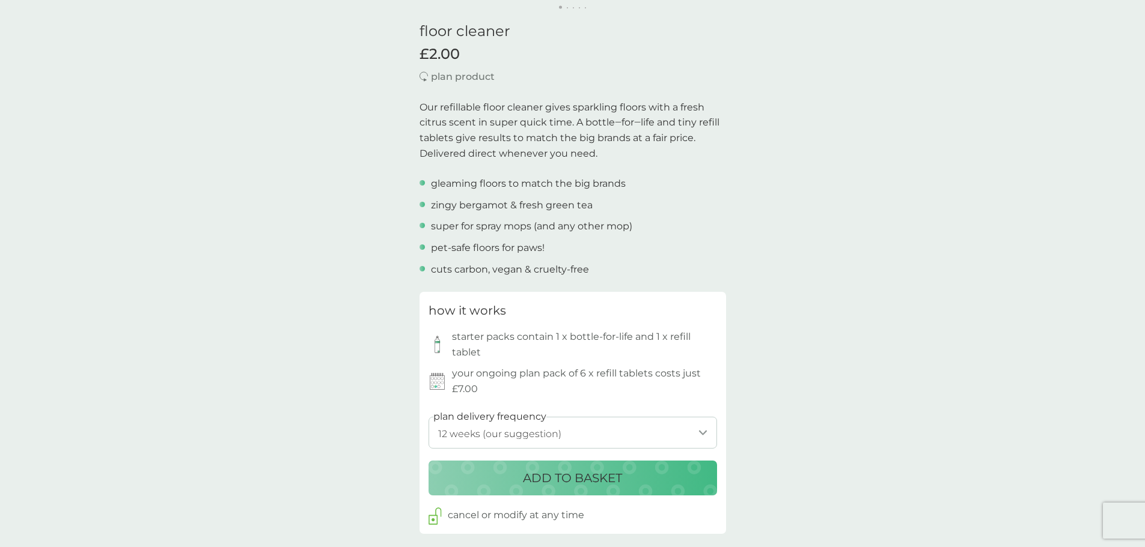
scroll to position [300, 0]
click at [588, 472] on p "ADD TO BASKET" at bounding box center [572, 477] width 99 height 19
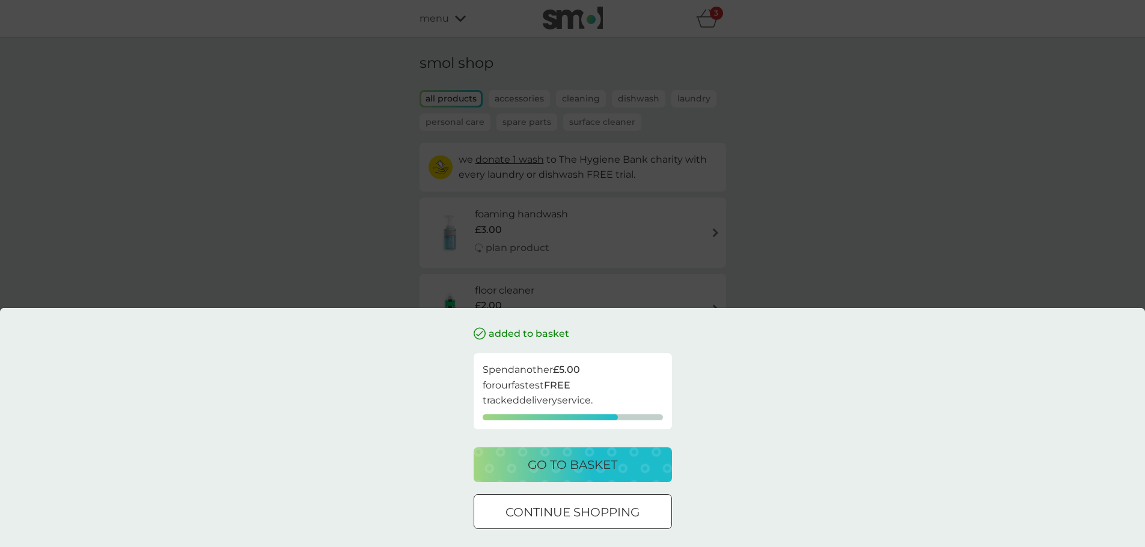
click at [600, 514] on p "continue shopping" at bounding box center [572, 512] width 134 height 19
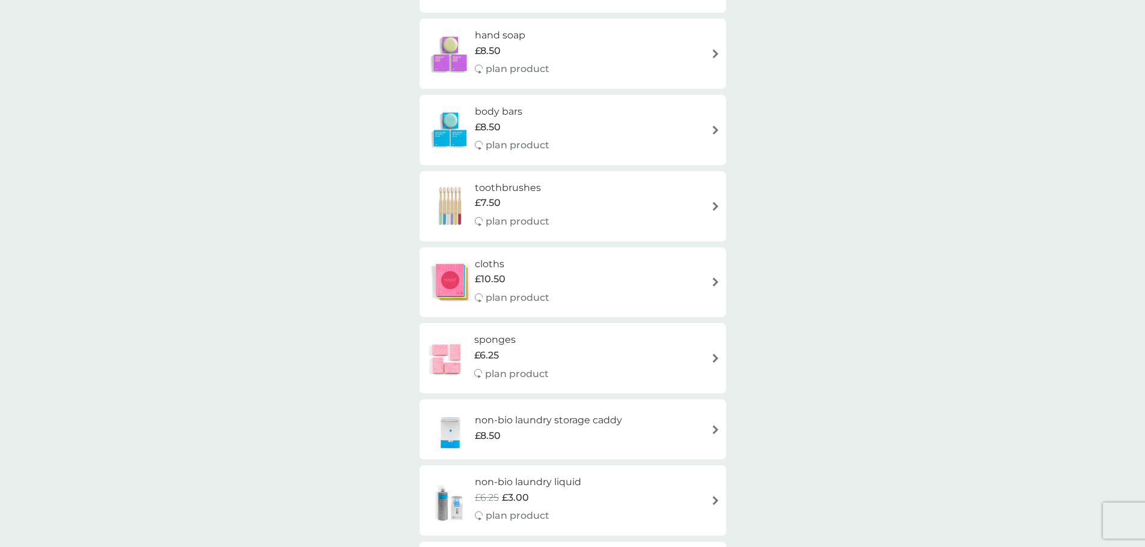
scroll to position [841, 0]
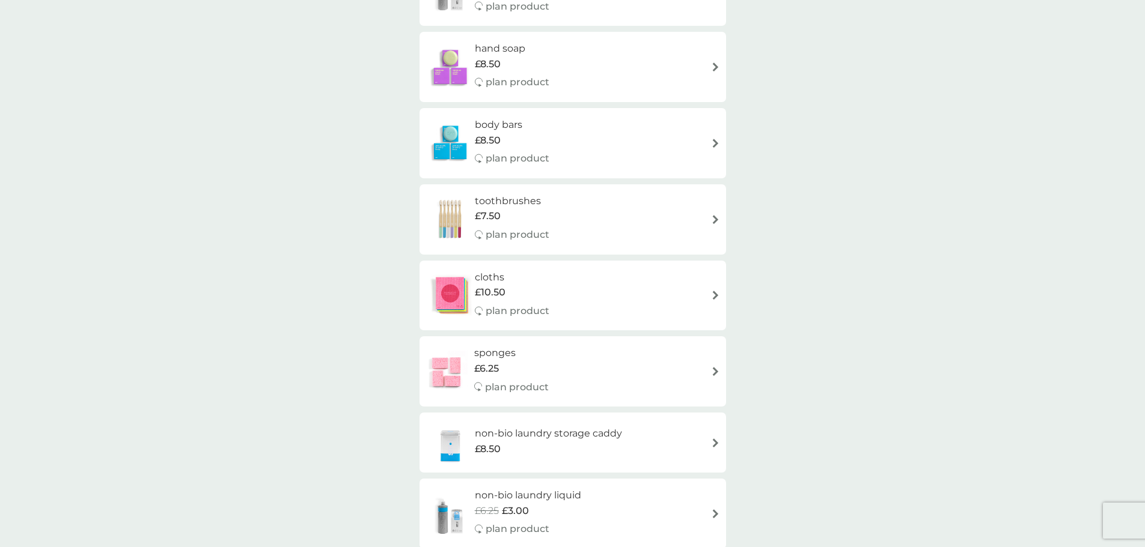
click at [520, 198] on h6 "toothbrushes" at bounding box center [512, 201] width 75 height 16
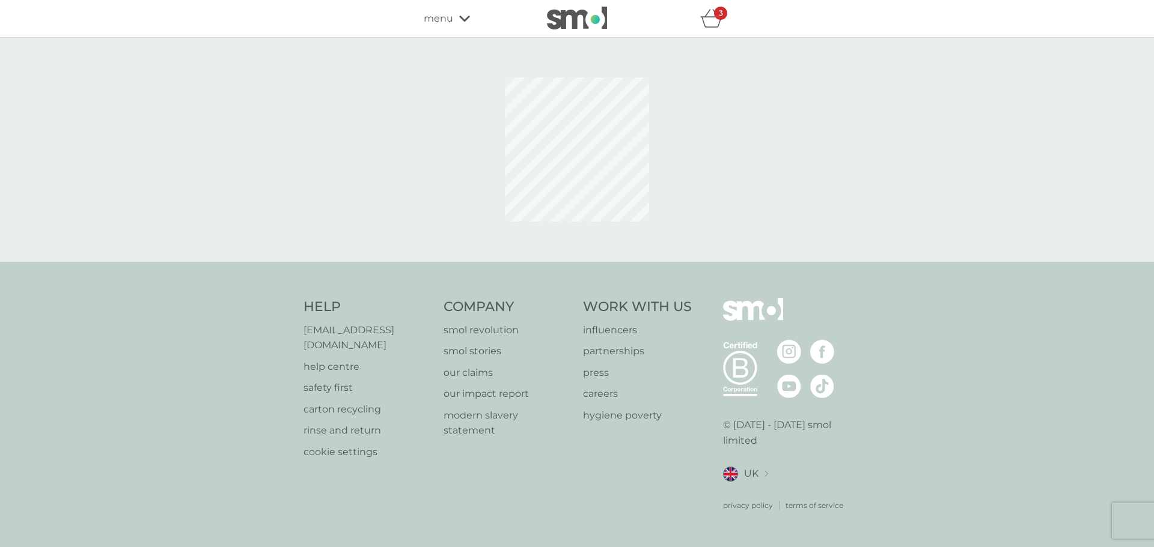
select select "119"
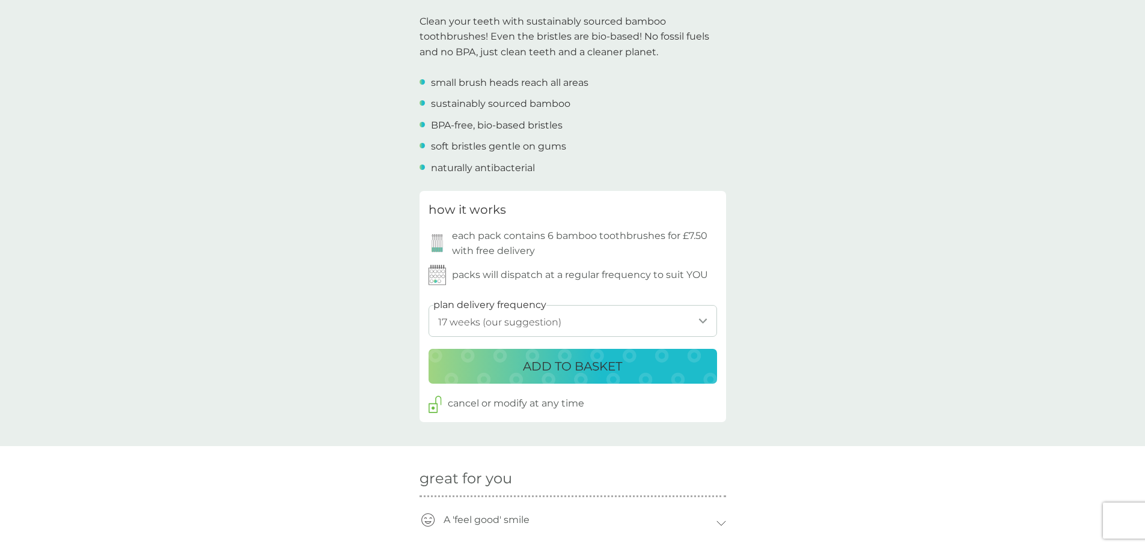
scroll to position [421, 0]
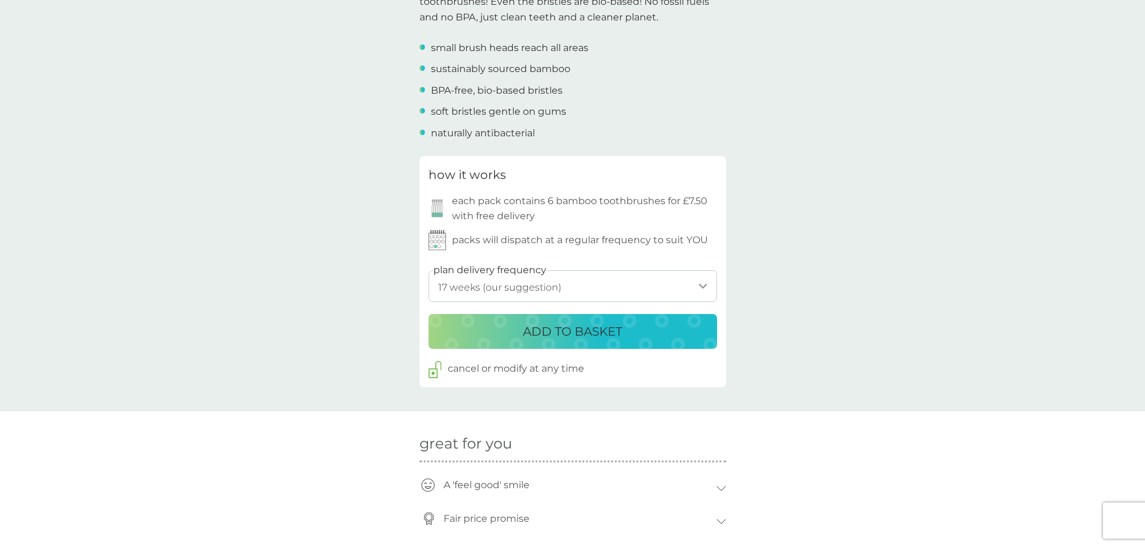
click at [590, 333] on p "ADD TO BASKET" at bounding box center [572, 331] width 99 height 19
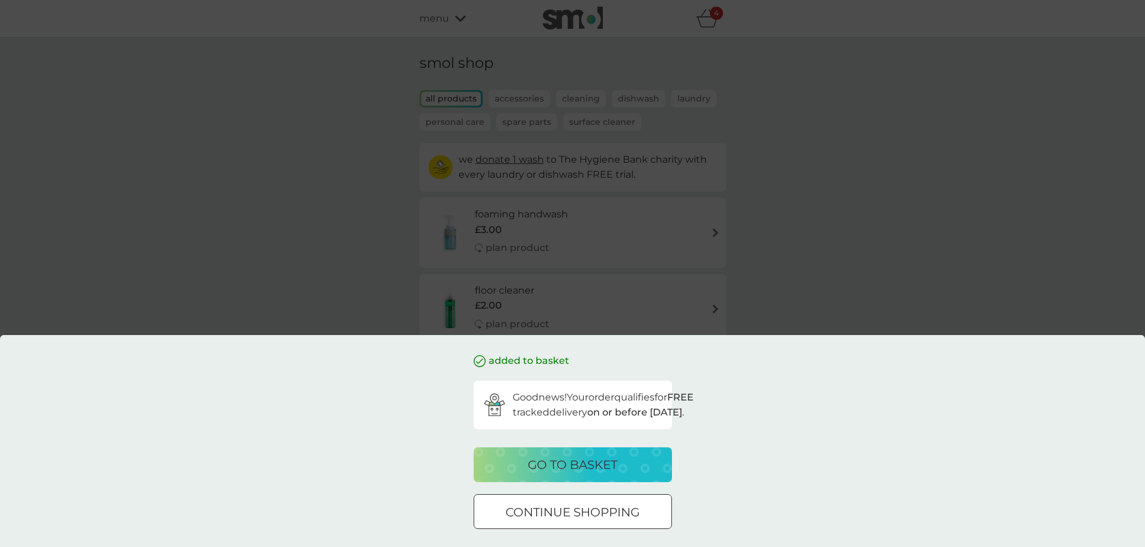
click at [572, 460] on p "go to basket" at bounding box center [573, 464] width 90 height 19
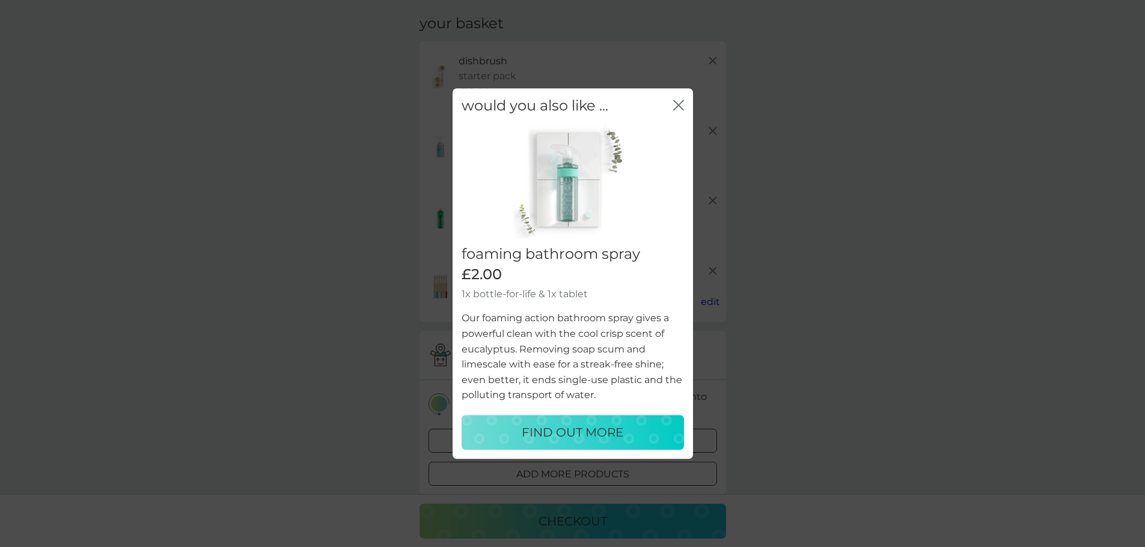
scroll to position [120, 0]
click at [576, 436] on p "FIND OUT MORE" at bounding box center [573, 432] width 102 height 19
select select "182"
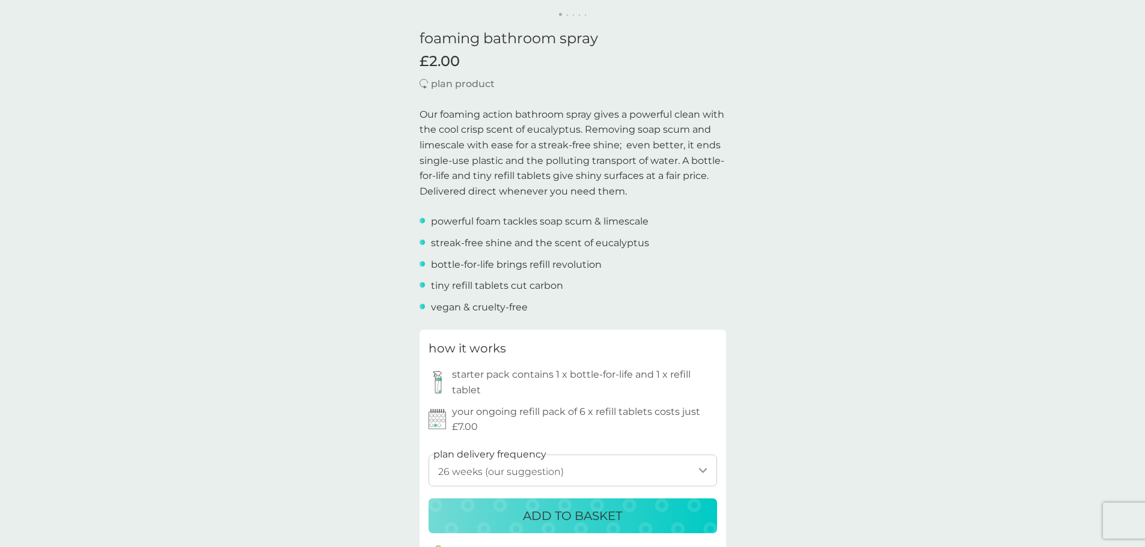
scroll to position [300, 0]
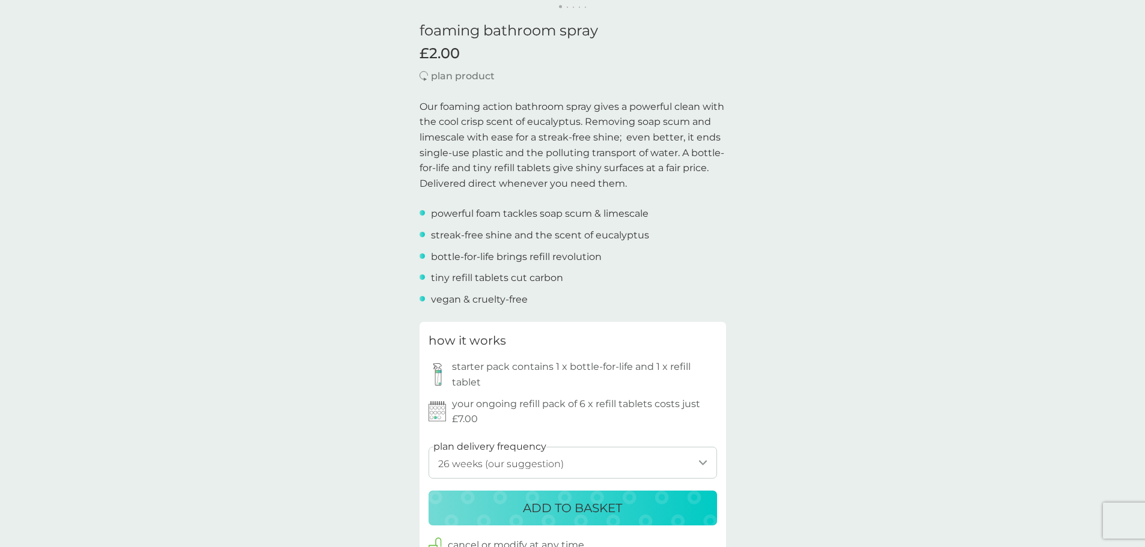
click at [580, 499] on p "ADD TO BASKET" at bounding box center [572, 508] width 99 height 19
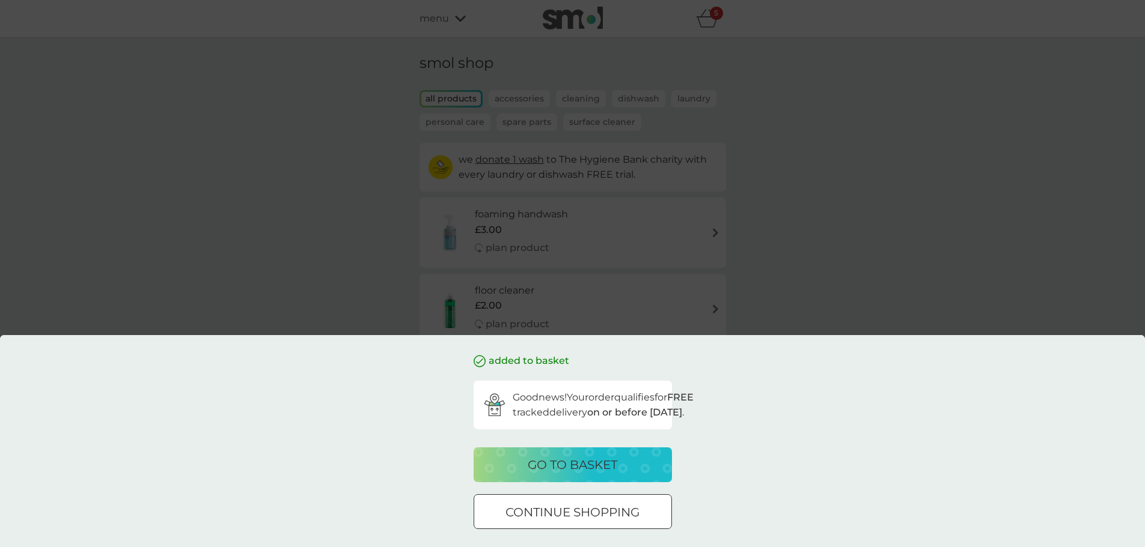
click at [580, 454] on button "go to basket" at bounding box center [572, 465] width 198 height 35
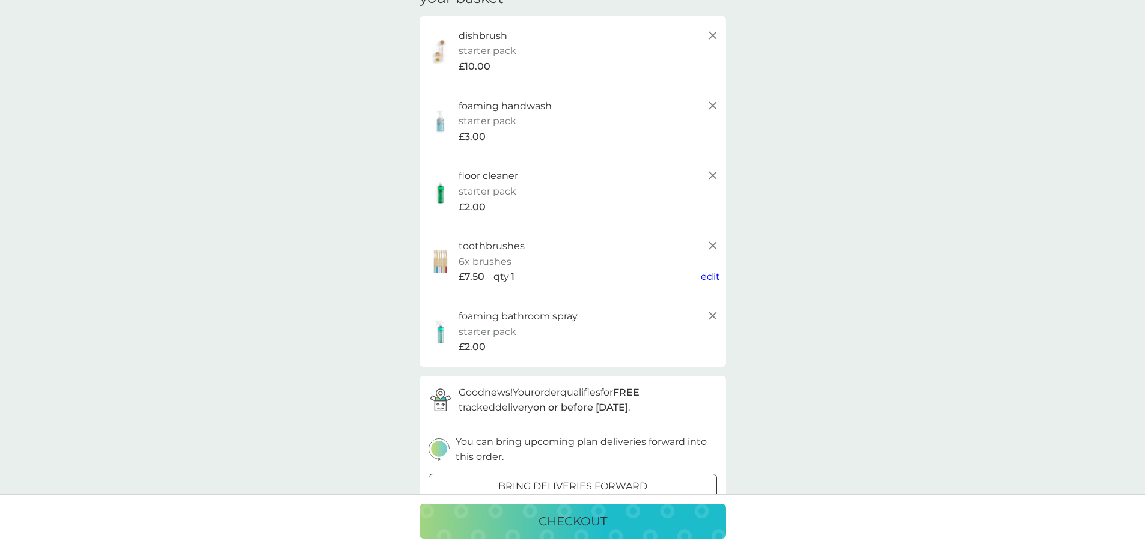
scroll to position [180, 0]
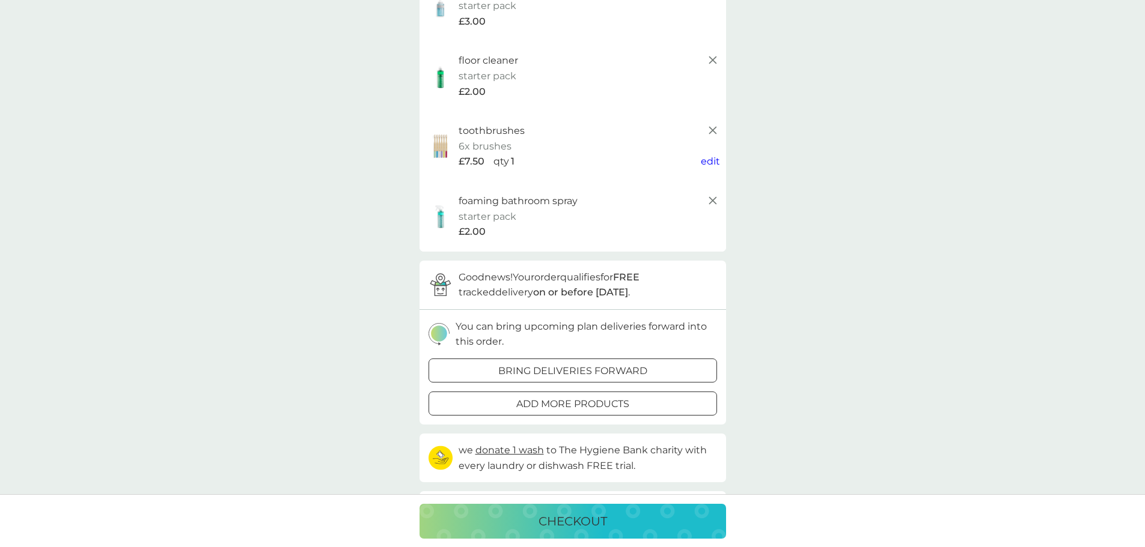
click at [541, 294] on strong "on or before Wednesday 10 September" at bounding box center [580, 292] width 95 height 11
click at [561, 336] on p "You can bring upcoming plan deliveries forward into this order." at bounding box center [585, 334] width 261 height 31
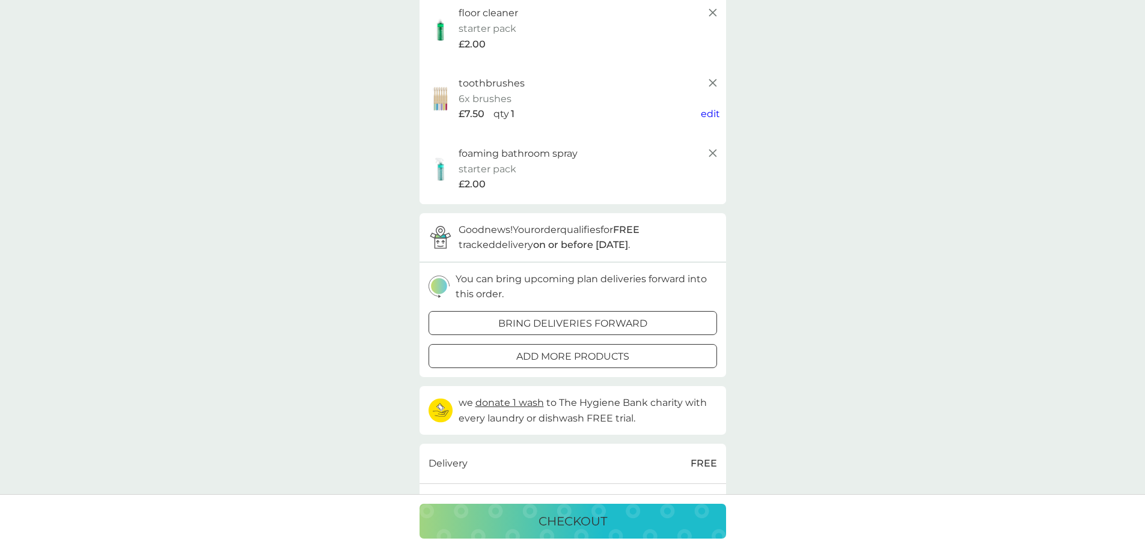
scroll to position [226, 0]
